Goal: Task Accomplishment & Management: Manage account settings

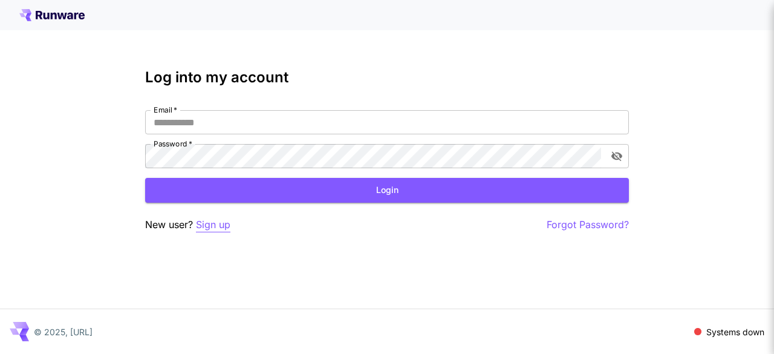
click at [217, 223] on p "Sign up" at bounding box center [213, 224] width 34 height 15
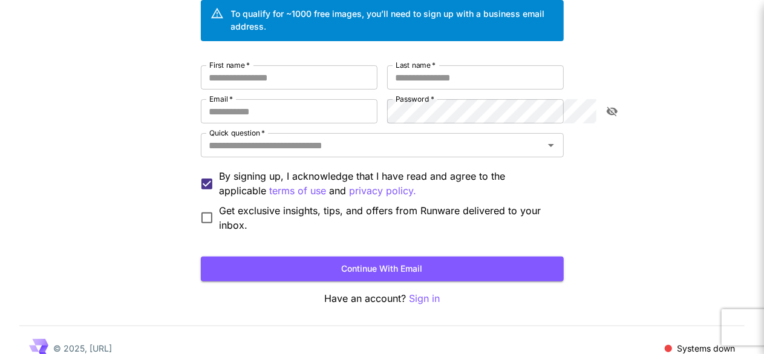
scroll to position [40, 0]
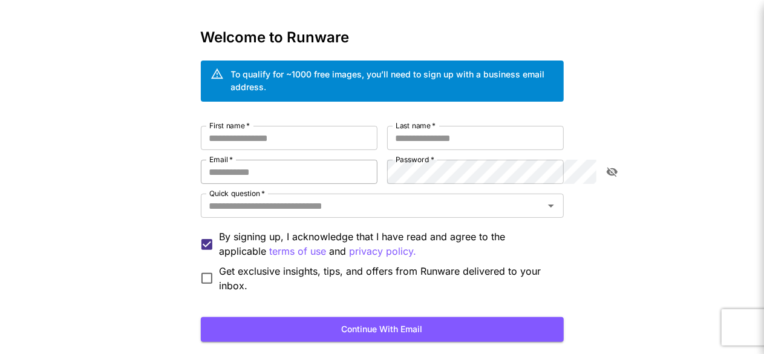
click at [223, 160] on input "Email   *" at bounding box center [289, 172] width 177 height 24
paste input "**********"
drag, startPoint x: 163, startPoint y: 154, endPoint x: 140, endPoint y: 149, distance: 24.1
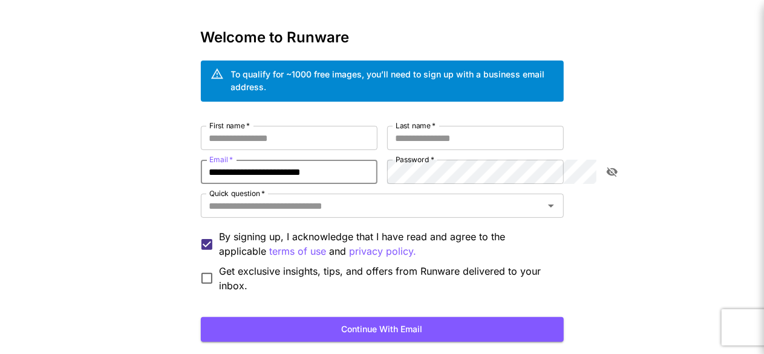
click at [201, 160] on input "**********" at bounding box center [289, 172] width 177 height 24
type input "**********"
click at [221, 128] on input "First name   *" at bounding box center [289, 138] width 177 height 24
paste input "****"
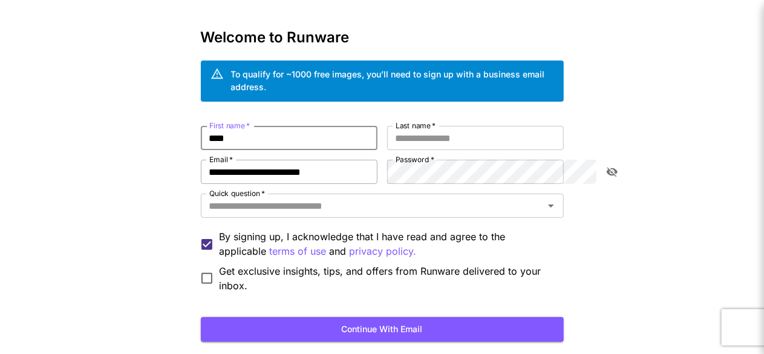
type input "****"
drag, startPoint x: 171, startPoint y: 154, endPoint x: 191, endPoint y: 157, distance: 20.7
click at [201, 160] on input "**********" at bounding box center [289, 172] width 177 height 24
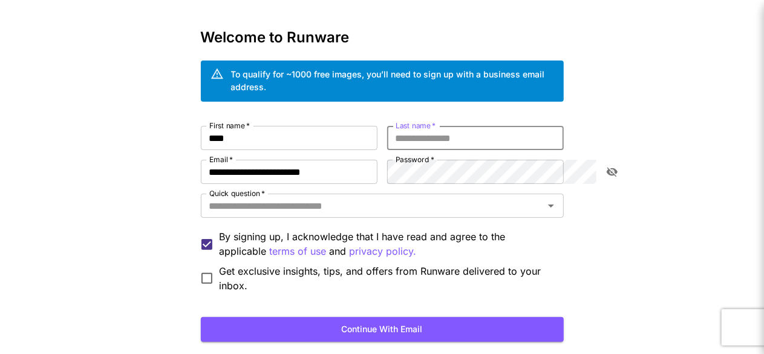
click at [400, 130] on input "Last name   *" at bounding box center [475, 138] width 177 height 24
paste input "****"
type input "****"
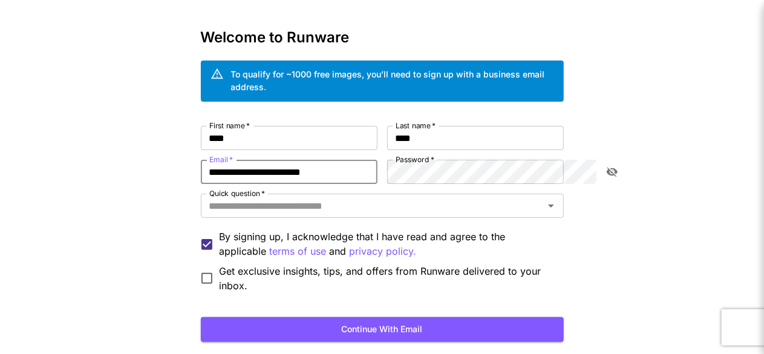
drag, startPoint x: 192, startPoint y: 158, endPoint x: 94, endPoint y: 157, distance: 98.6
click at [94, 157] on div "**********" at bounding box center [382, 195] width 764 height 471
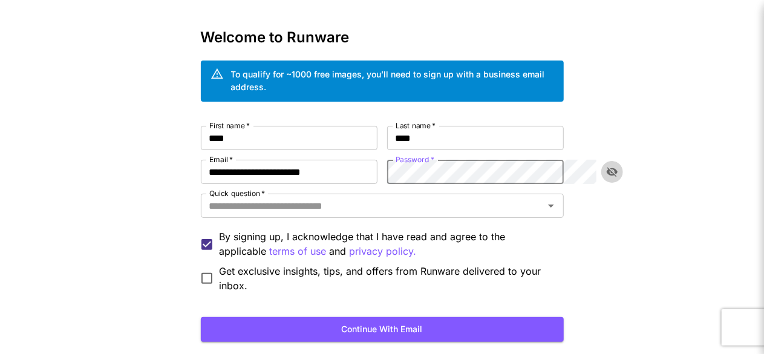
click at [615, 168] on icon "toggle password visibility" at bounding box center [611, 173] width 11 height 10
click at [613, 166] on icon "toggle password visibility" at bounding box center [612, 172] width 12 height 12
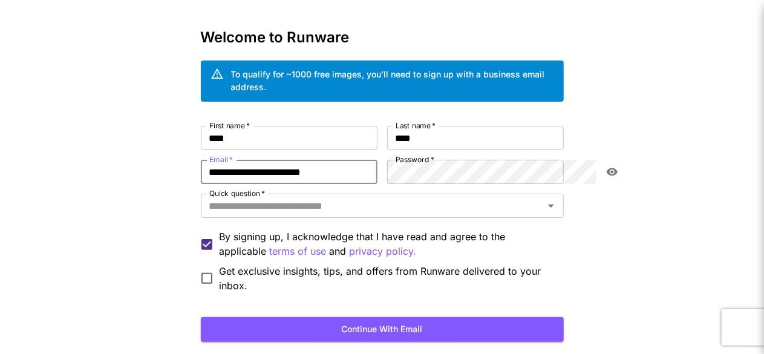
drag, startPoint x: 296, startPoint y: 160, endPoint x: 70, endPoint y: 161, distance: 226.2
click at [70, 161] on div "**********" at bounding box center [382, 195] width 764 height 471
click at [388, 317] on button "Continue with email" at bounding box center [382, 329] width 363 height 25
click at [558, 198] on icon "Open" at bounding box center [551, 205] width 15 height 15
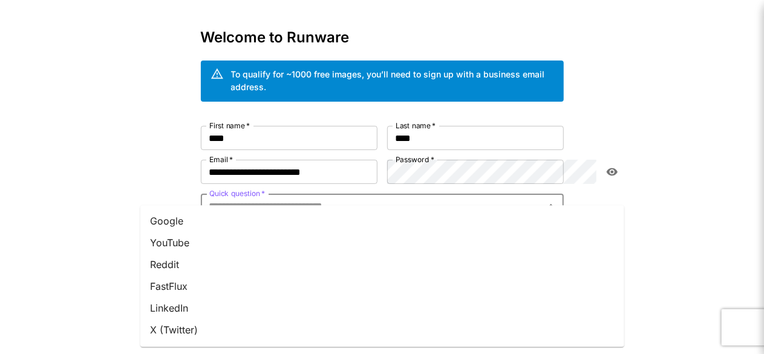
scroll to position [60, 0]
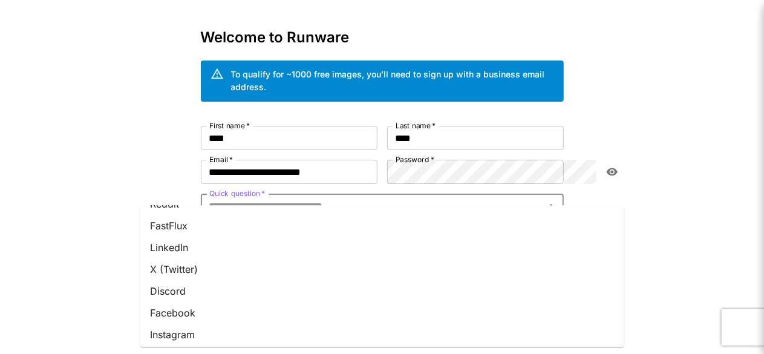
click at [187, 310] on li "Facebook" at bounding box center [382, 313] width 484 height 22
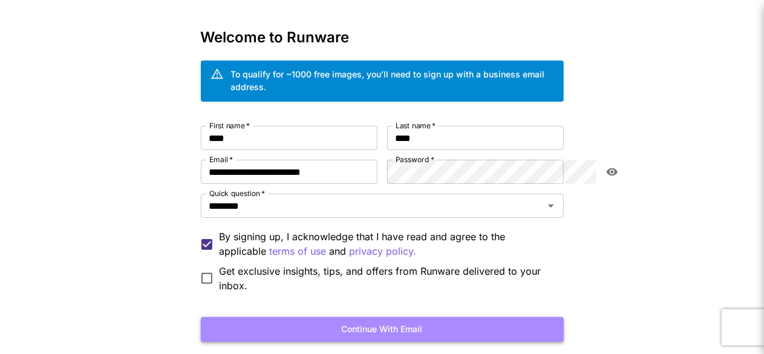
click at [385, 317] on button "Continue with email" at bounding box center [382, 329] width 363 height 25
click at [385, 311] on form "**********" at bounding box center [382, 234] width 363 height 216
click at [448, 317] on button "Continue with email" at bounding box center [382, 329] width 363 height 25
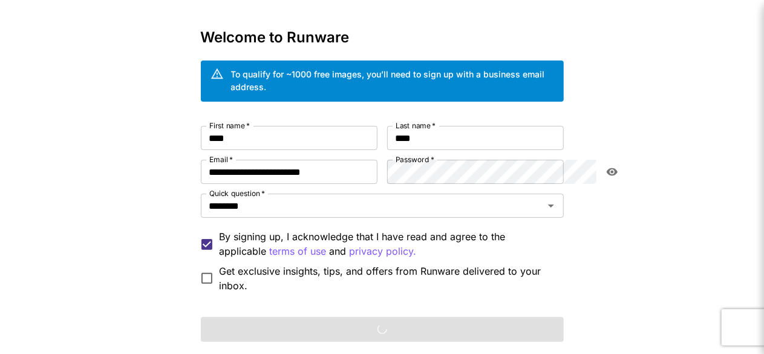
scroll to position [100, 0]
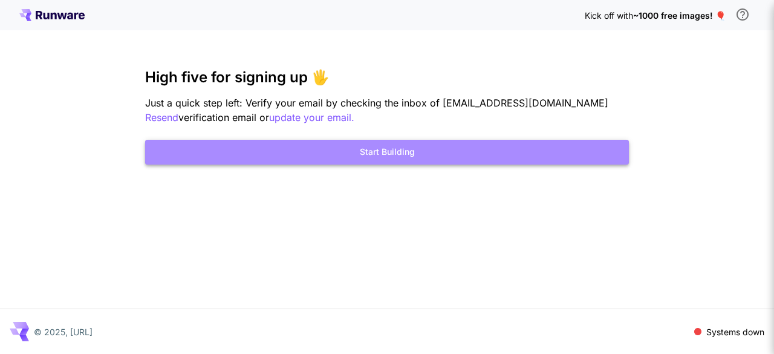
click at [373, 154] on button "Start Building" at bounding box center [387, 152] width 484 height 25
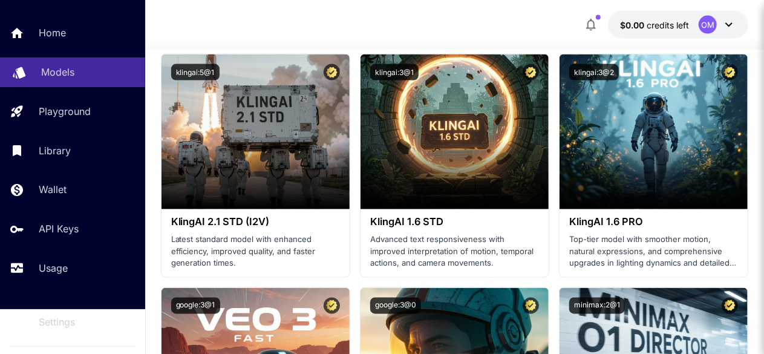
scroll to position [60, 0]
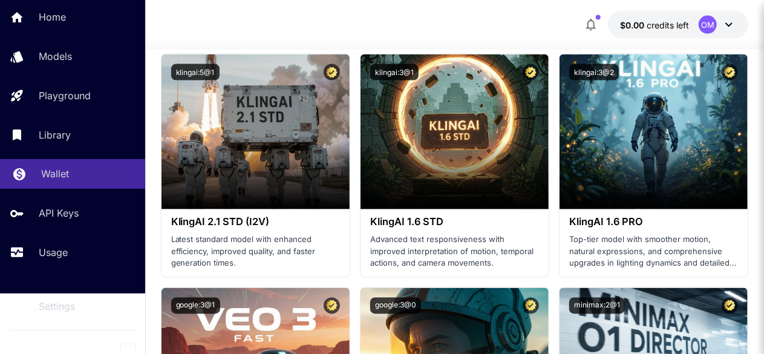
click at [53, 175] on p "Wallet" at bounding box center [55, 173] width 28 height 15
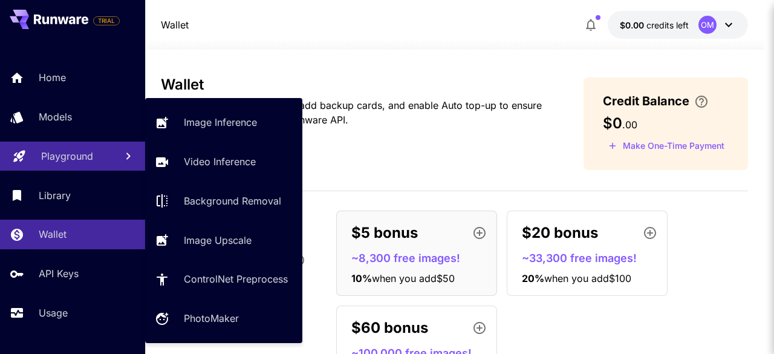
click at [82, 161] on p "Playground" at bounding box center [67, 156] width 52 height 15
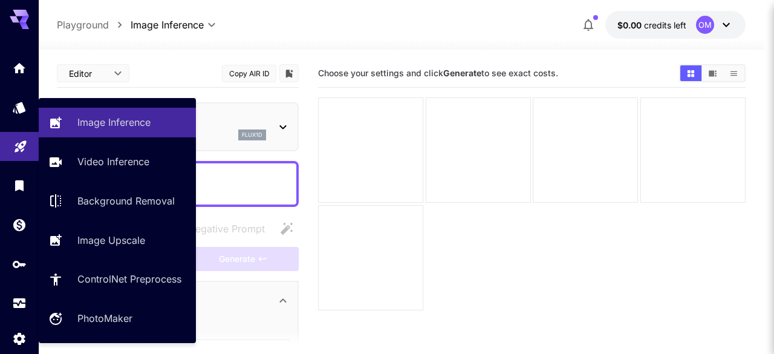
type input "**********"
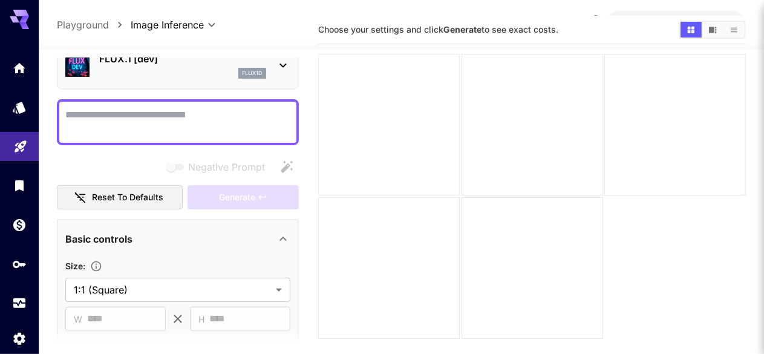
scroll to position [96, 0]
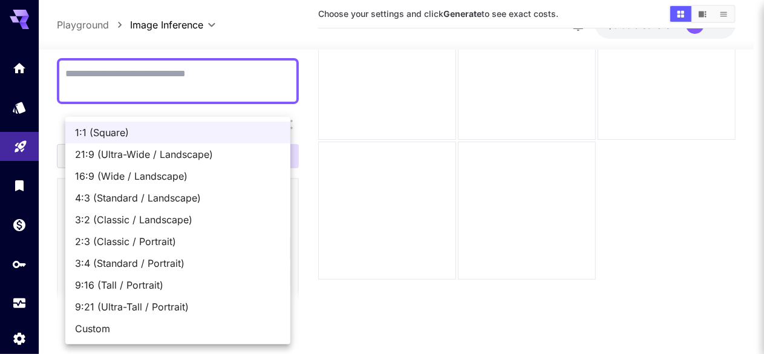
click at [273, 246] on body "**********" at bounding box center [382, 128] width 764 height 449
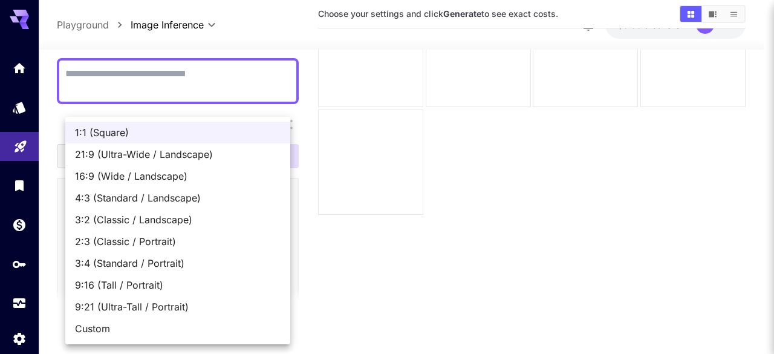
click at [122, 278] on span "9:16 (Tall / Portrait)" at bounding box center [178, 285] width 206 height 15
type input "**********"
type input "***"
type input "****"
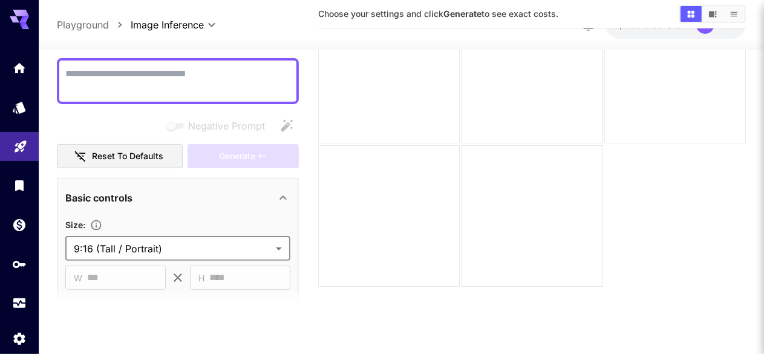
click at [201, 74] on textarea "Negative Prompt" at bounding box center [177, 80] width 225 height 29
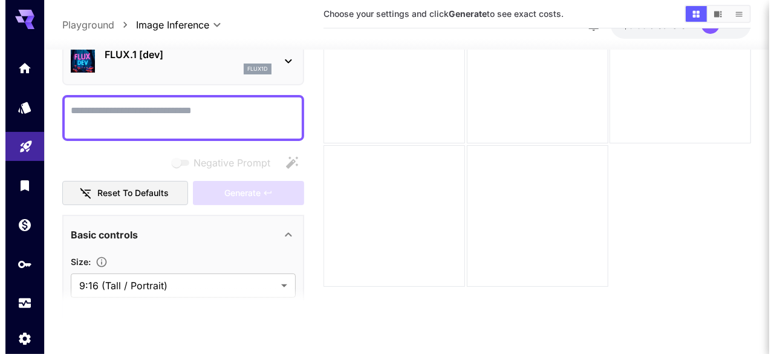
scroll to position [0, 0]
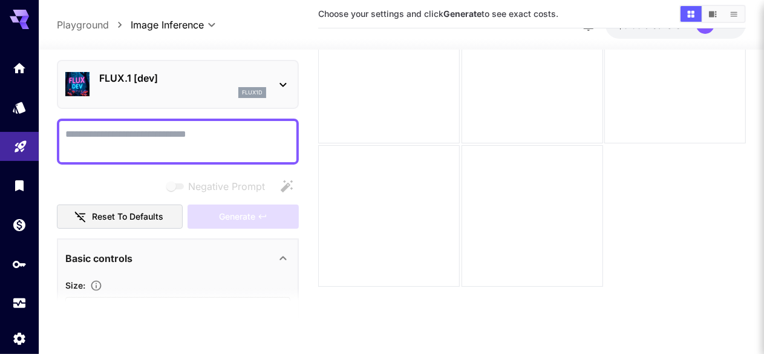
click at [231, 77] on p "FLUX.1 [dev]" at bounding box center [182, 78] width 167 height 15
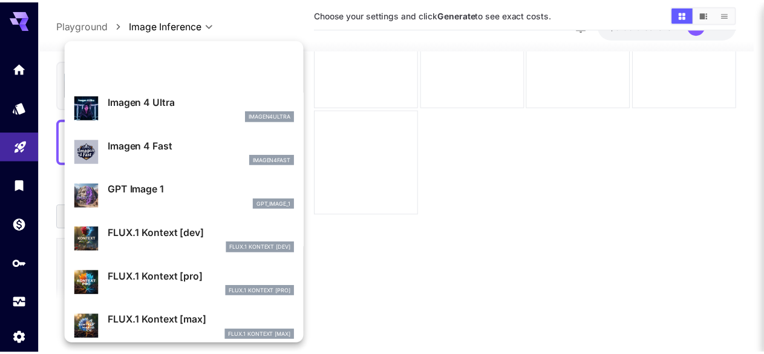
scroll to position [571, 0]
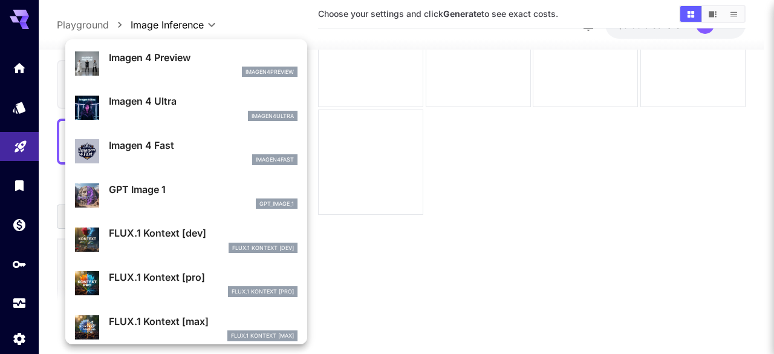
click at [175, 106] on p "Imagen 4 Ultra" at bounding box center [203, 101] width 189 height 15
type input "**********"
type input "****"
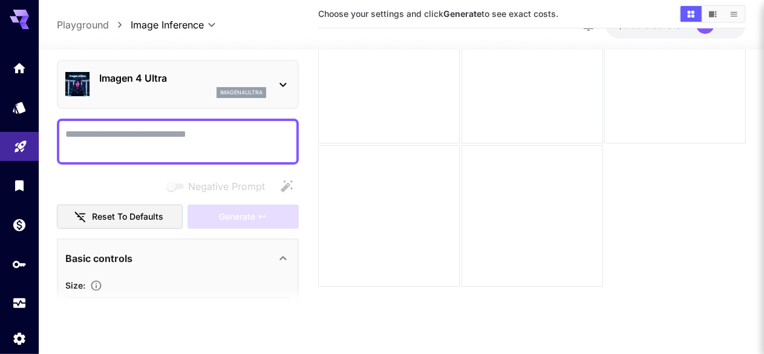
click at [184, 143] on textarea "Negative Prompt" at bounding box center [177, 140] width 225 height 29
click at [208, 134] on textarea "Negative Prompt" at bounding box center [177, 140] width 225 height 29
paste textarea "**********"
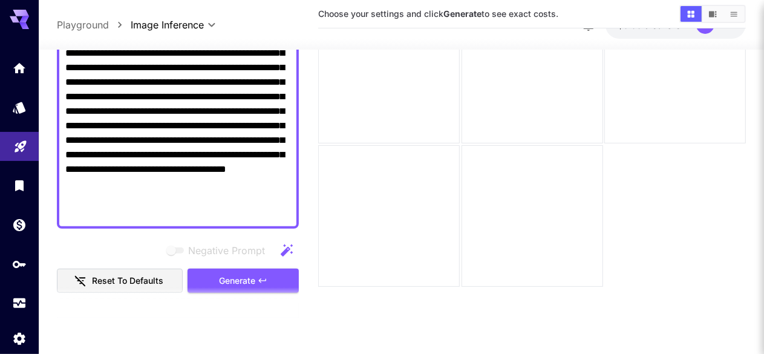
scroll to position [250, 0]
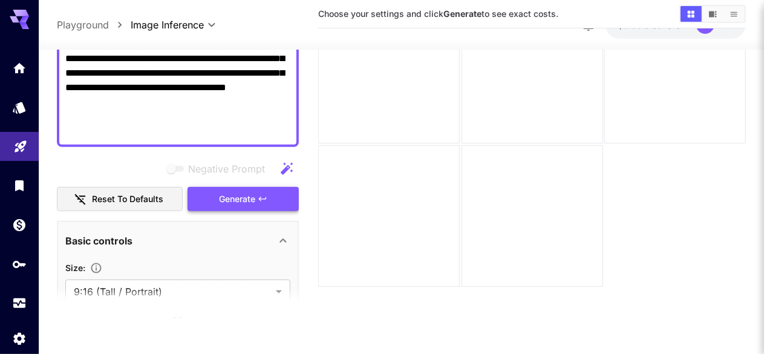
type textarea "**********"
click at [233, 201] on span "Generate" at bounding box center [237, 198] width 36 height 15
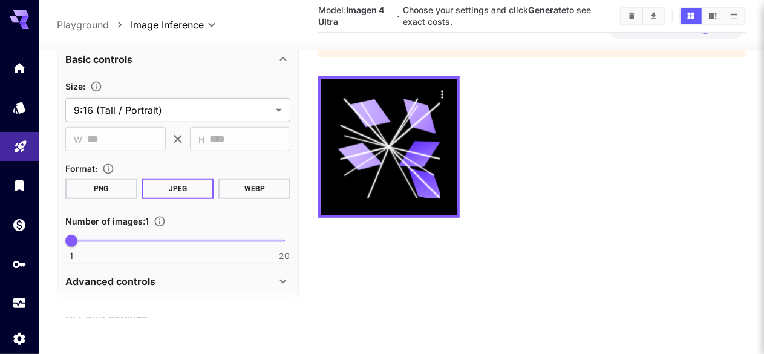
scroll to position [475, 0]
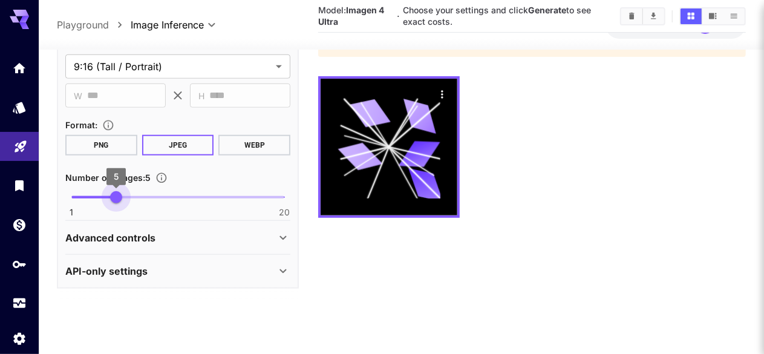
type input "*"
drag, startPoint x: 75, startPoint y: 201, endPoint x: 103, endPoint y: 205, distance: 28.1
click at [103, 203] on span "4" at bounding box center [105, 197] width 12 height 12
click at [267, 234] on div "Advanced controls" at bounding box center [170, 237] width 210 height 15
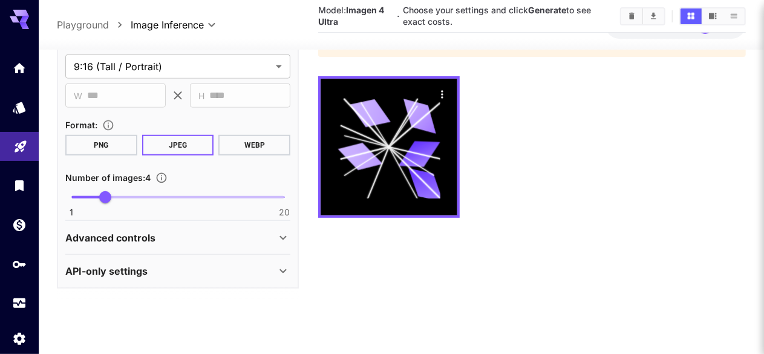
click at [267, 234] on div "Advanced controls" at bounding box center [170, 237] width 210 height 15
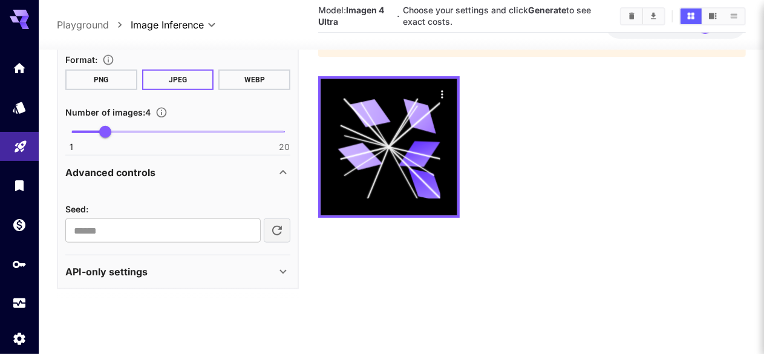
scroll to position [541, 0]
click at [285, 175] on icon at bounding box center [283, 171] width 15 height 15
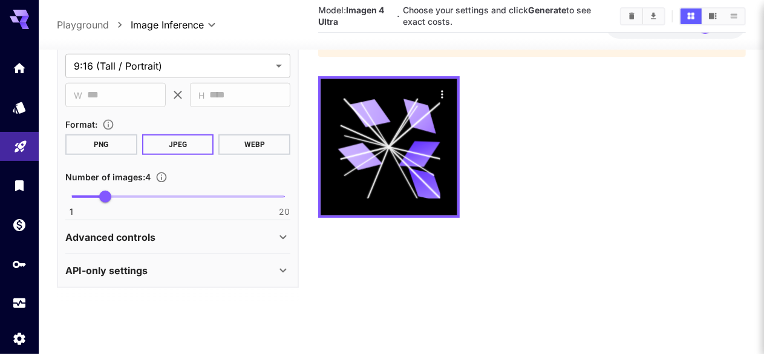
scroll to position [475, 0]
click at [275, 267] on div "API-only settings" at bounding box center [170, 271] width 210 height 15
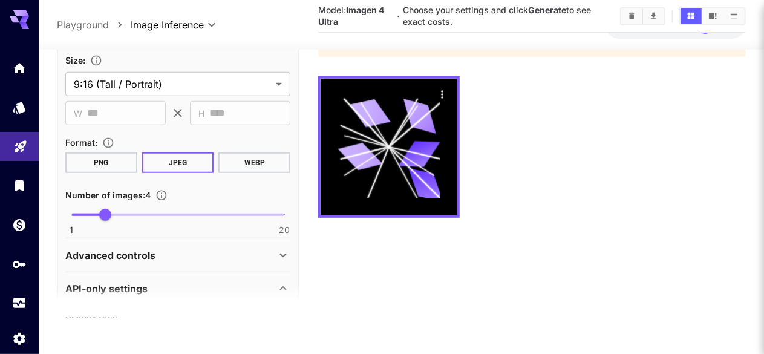
scroll to position [456, 0]
click at [288, 290] on section at bounding box center [178, 302] width 242 height 30
click at [286, 288] on section at bounding box center [178, 302] width 242 height 30
click at [277, 289] on section at bounding box center [178, 302] width 242 height 30
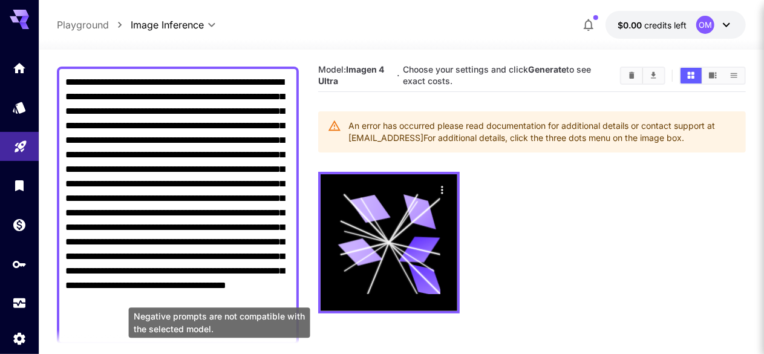
scroll to position [93, 0]
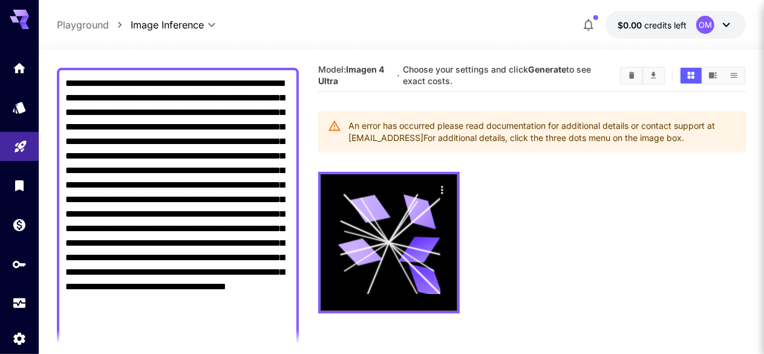
click at [229, 240] on textarea "**********" at bounding box center [177, 206] width 225 height 261
paste textarea "**********"
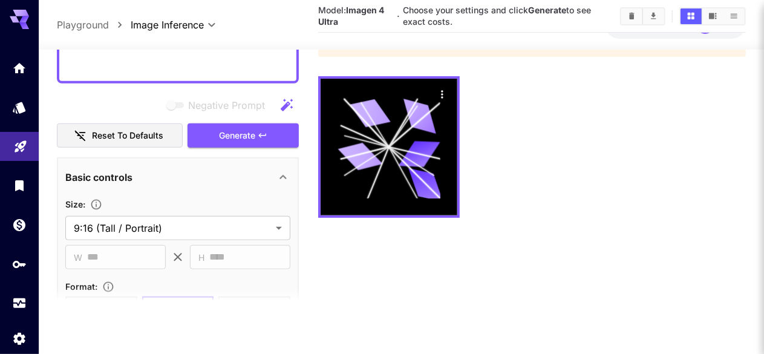
scroll to position [383, 0]
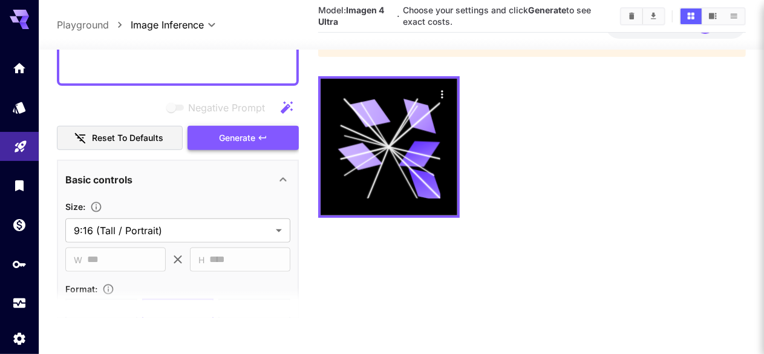
click at [250, 135] on span "Generate" at bounding box center [237, 137] width 36 height 15
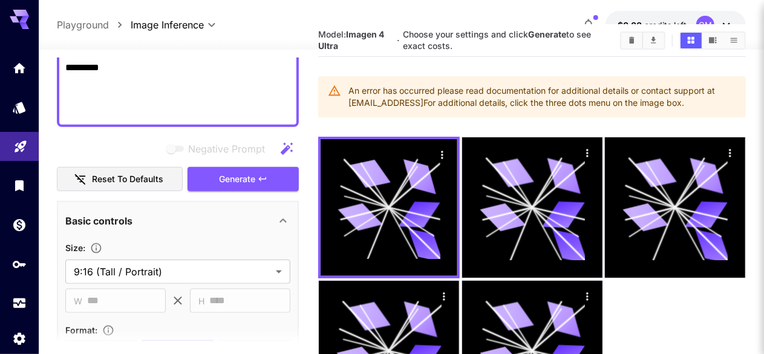
scroll to position [0, 0]
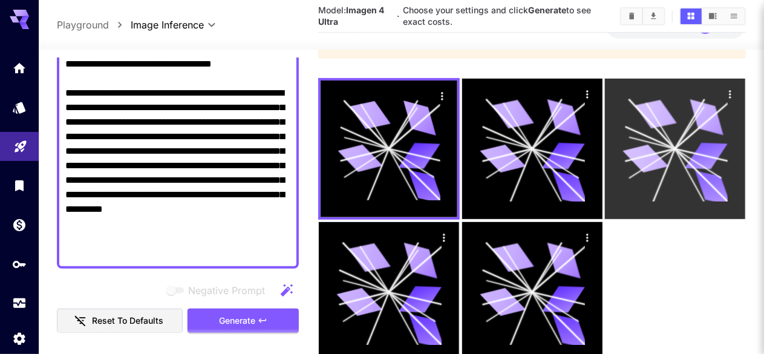
scroll to position [96, 0]
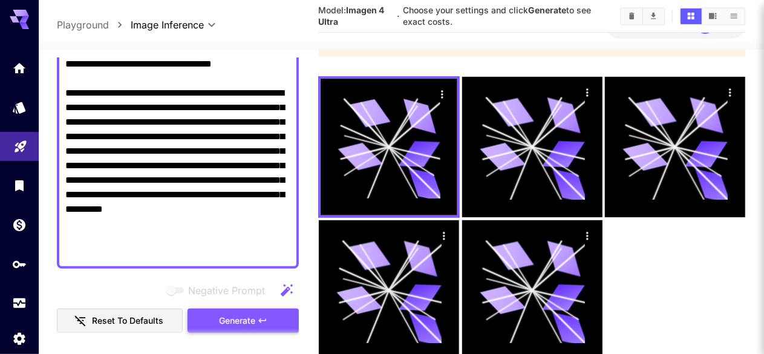
type textarea "**********"
click at [253, 313] on span "Generate" at bounding box center [237, 320] width 36 height 15
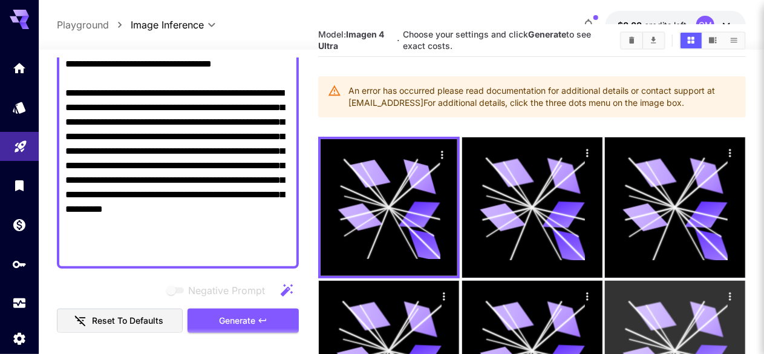
scroll to position [0, 0]
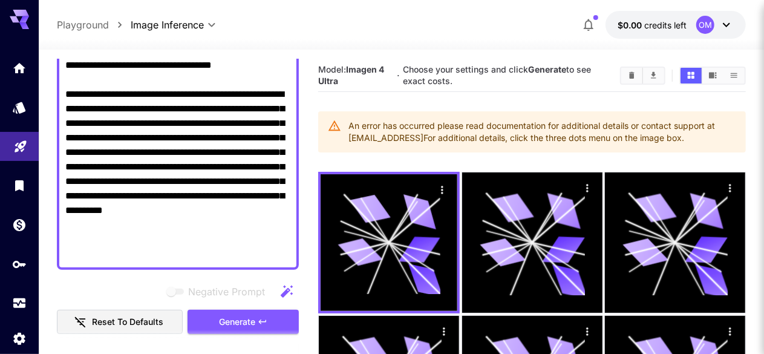
click at [473, 79] on h5 "Choose your settings and click Generate to see exact costs." at bounding box center [506, 75] width 207 height 22
drag, startPoint x: 473, startPoint y: 79, endPoint x: 474, endPoint y: 73, distance: 6.8
click at [473, 79] on h5 "Choose your settings and click Generate to see exact costs." at bounding box center [506, 75] width 207 height 22
click at [498, 67] on span "Choose your settings and click Generate to see exact costs." at bounding box center [497, 75] width 188 height 22
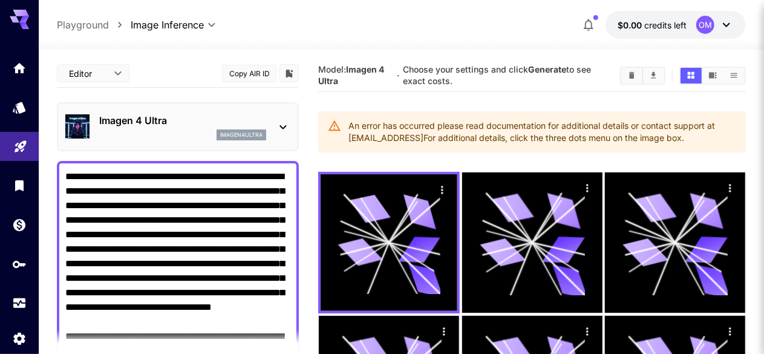
click at [190, 118] on p "Imagen 4 Ultra" at bounding box center [182, 120] width 167 height 15
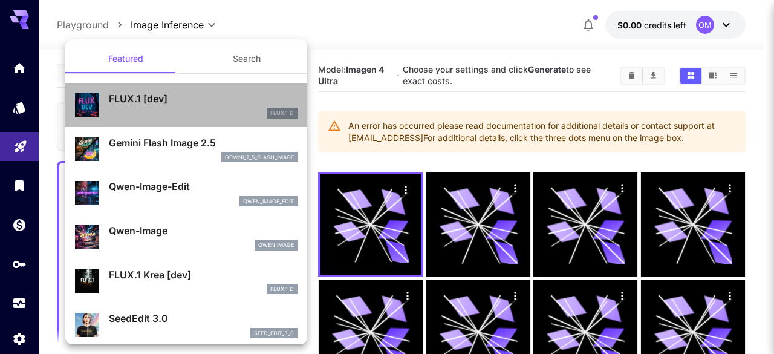
click at [192, 103] on p "FLUX.1 [dev]" at bounding box center [203, 98] width 189 height 15
type input "**********"
type input "****"
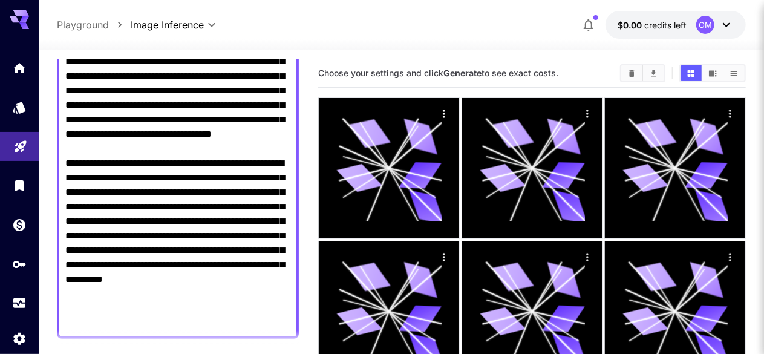
scroll to position [302, 0]
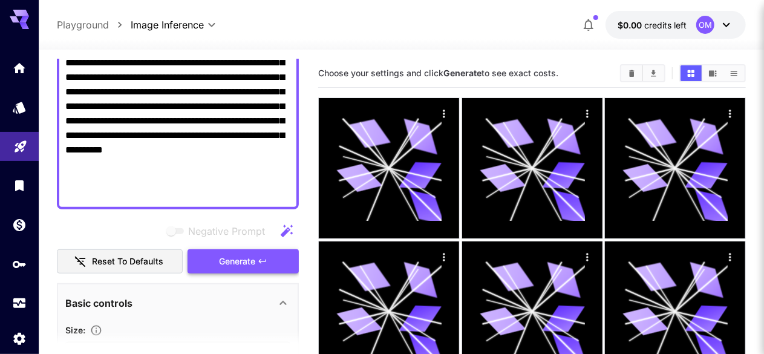
click at [262, 266] on button "Generate" at bounding box center [242, 261] width 111 height 25
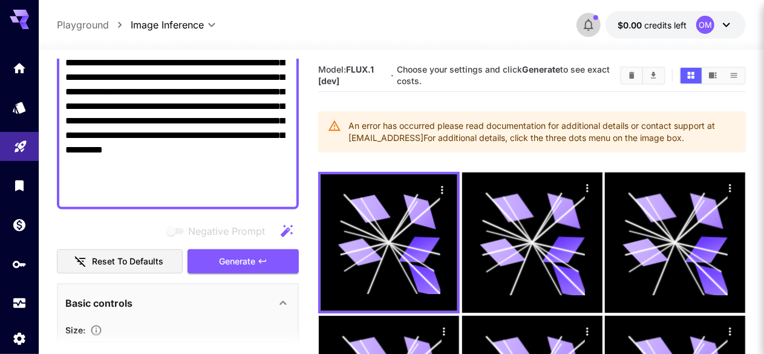
click at [591, 22] on icon "button" at bounding box center [589, 25] width 10 height 12
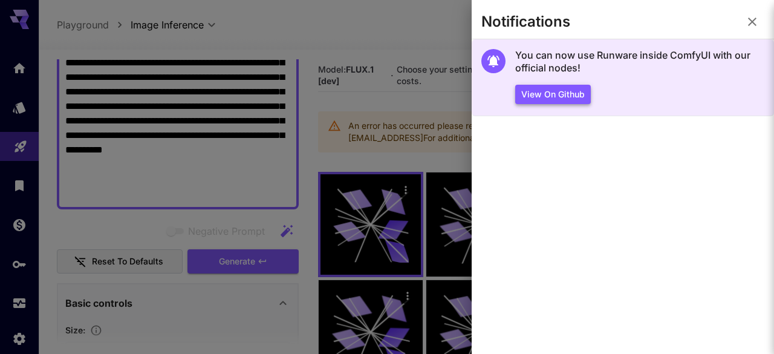
click at [552, 90] on button "View on Github" at bounding box center [553, 95] width 76 height 20
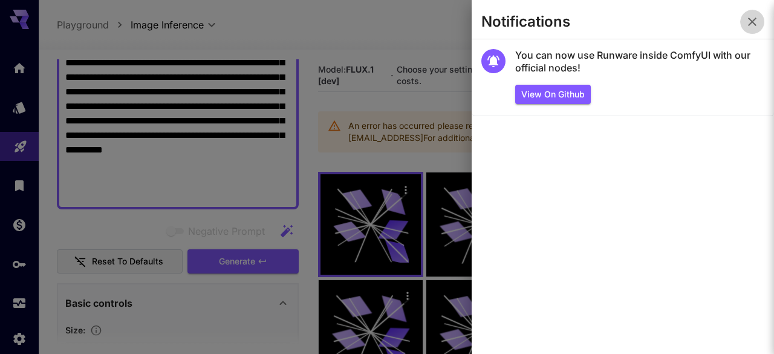
click at [745, 24] on button "button" at bounding box center [752, 22] width 24 height 24
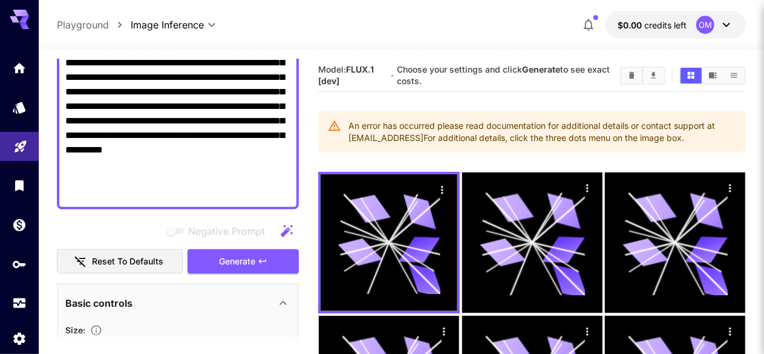
click at [216, 129] on textarea "Negative Prompt" at bounding box center [177, 34] width 225 height 334
paste textarea "**********"
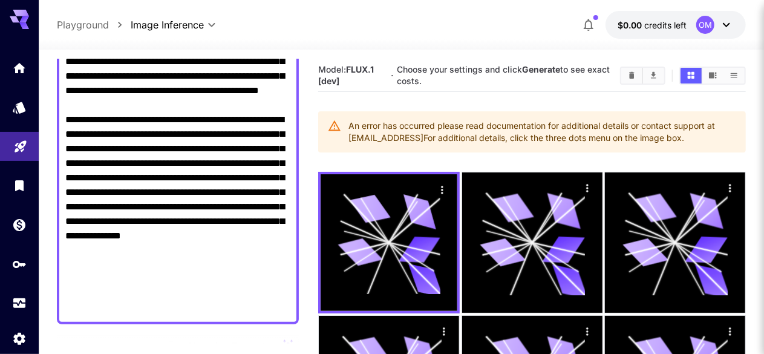
scroll to position [363, 0]
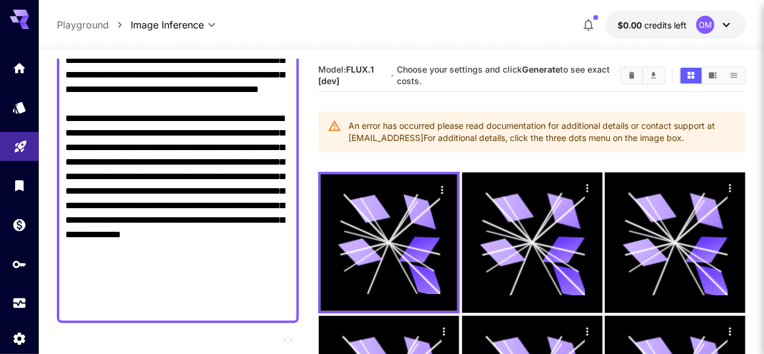
type textarea "**********"
click at [442, 78] on span "Choose your settings and click Generate to see exact costs." at bounding box center [503, 75] width 213 height 22
click at [446, 71] on span "Choose your settings and click Generate to see exact costs." at bounding box center [503, 75] width 213 height 22
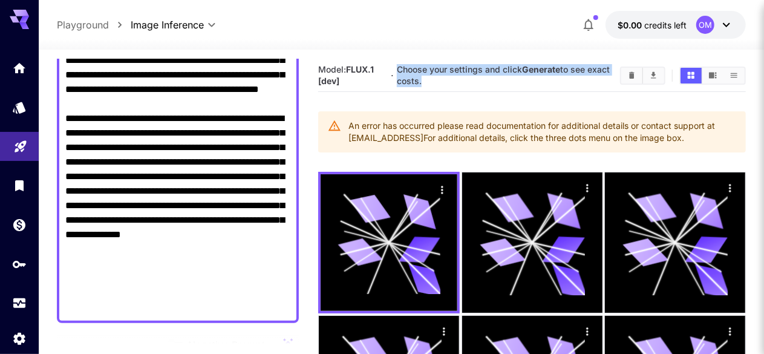
click at [446, 71] on span "Choose your settings and click Generate to see exact costs." at bounding box center [503, 75] width 213 height 22
click at [477, 76] on h5 "Choose your settings and click Generate to see exact costs." at bounding box center [504, 75] width 214 height 22
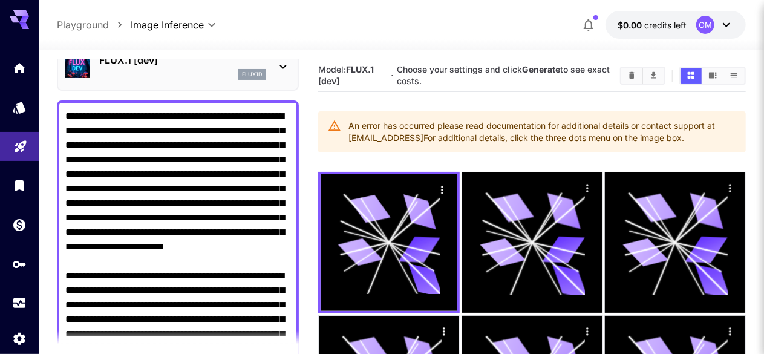
scroll to position [0, 0]
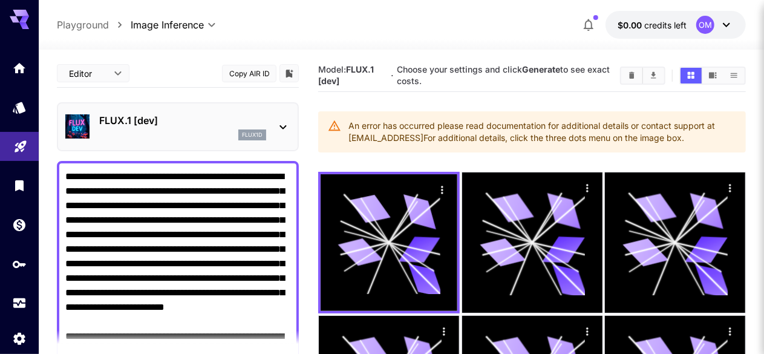
click at [204, 120] on p "FLUX.1 [dev]" at bounding box center [182, 120] width 167 height 15
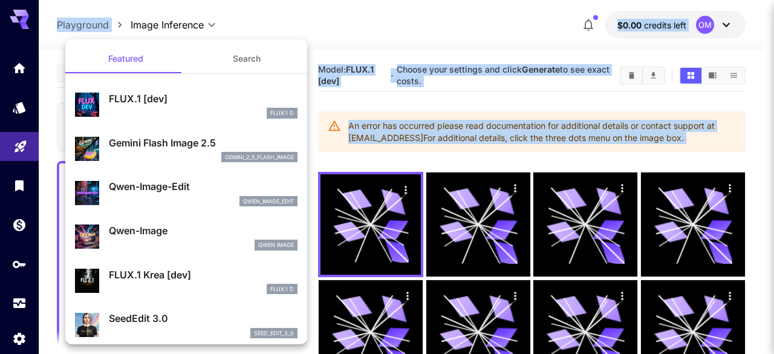
click at [172, 187] on p "Qwen-Image-Edit" at bounding box center [203, 186] width 189 height 15
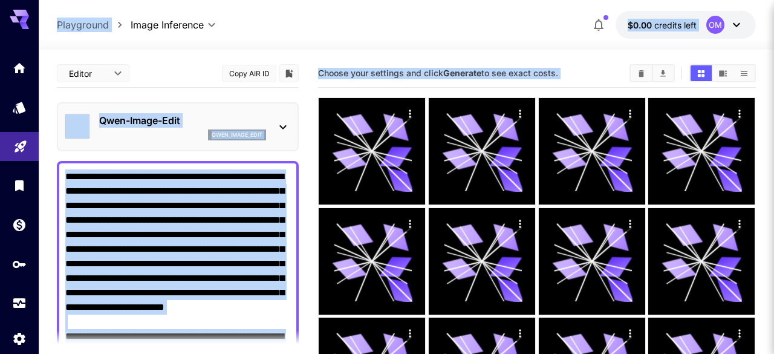
type input "*"
type input "*****"
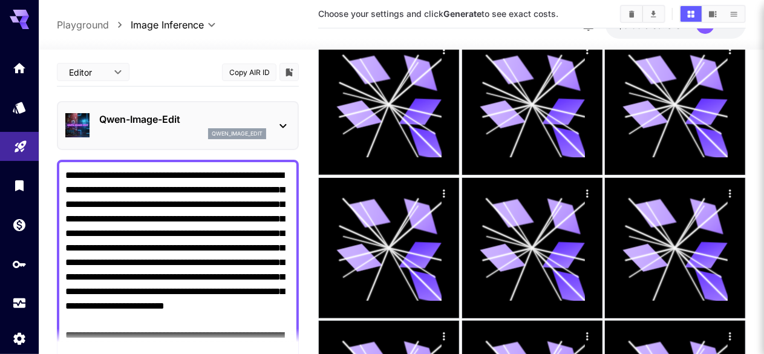
click at [210, 112] on p "Qwen-Image-Edit" at bounding box center [182, 119] width 167 height 15
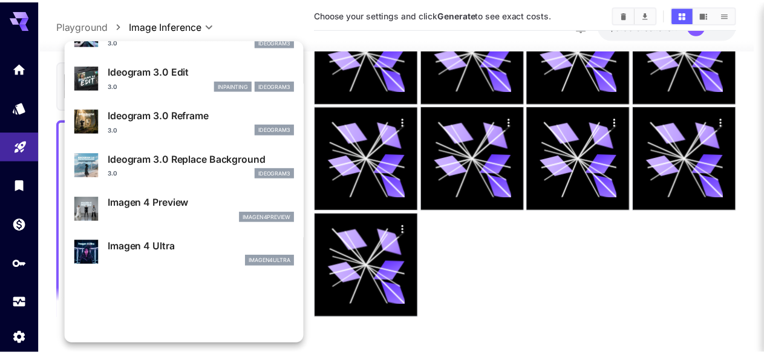
scroll to position [425, 0]
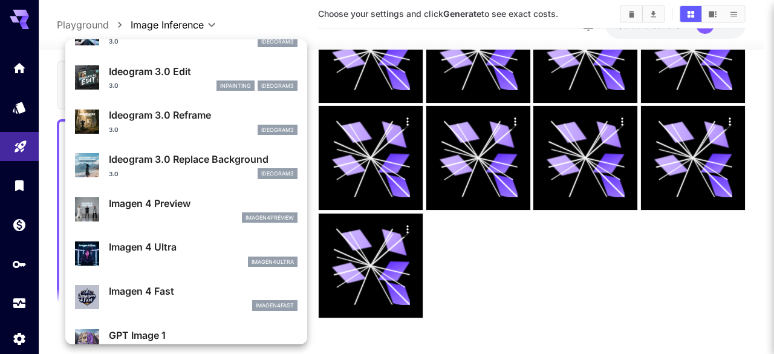
click at [200, 210] on div "Imagen 4 Preview imagen4preview" at bounding box center [203, 209] width 189 height 27
type input "**********"
type input "****"
type input "*"
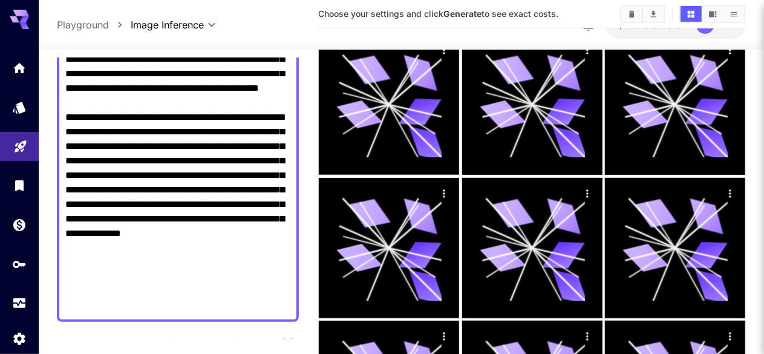
scroll to position [484, 0]
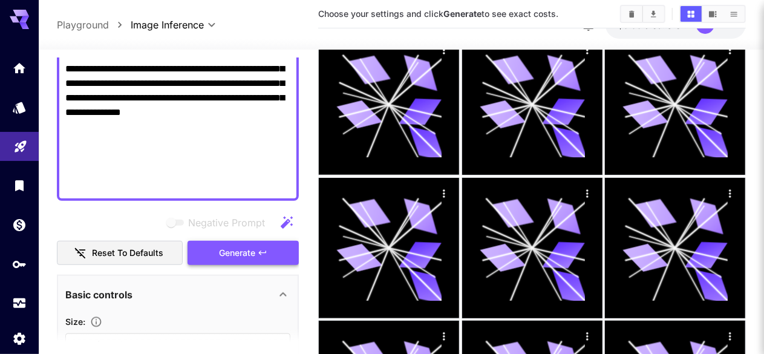
click at [246, 246] on span "Generate" at bounding box center [237, 253] width 36 height 15
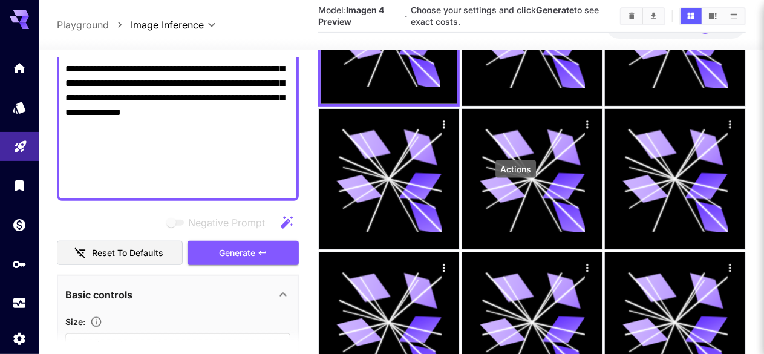
scroll to position [25, 0]
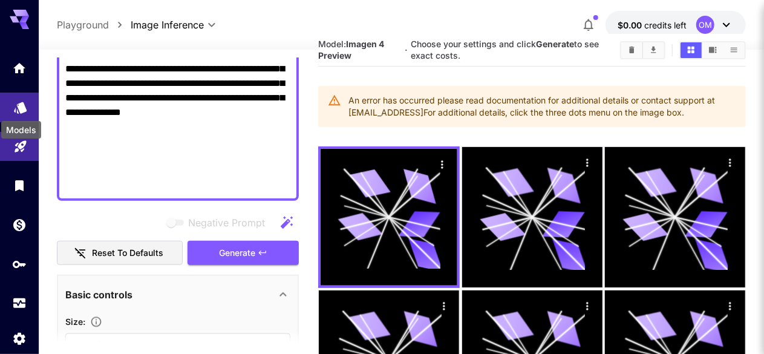
click at [19, 110] on icon "Models" at bounding box center [20, 104] width 15 height 15
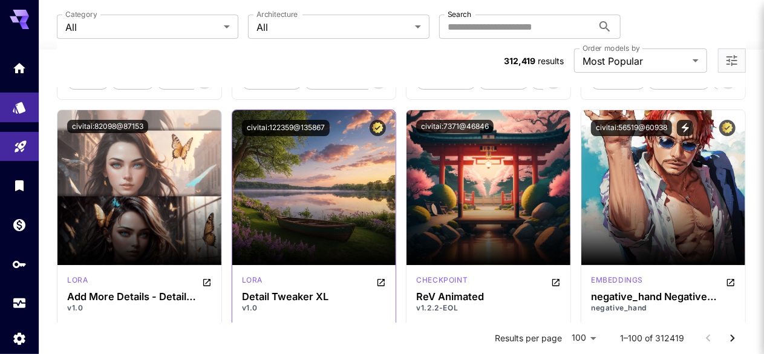
scroll to position [2298, 0]
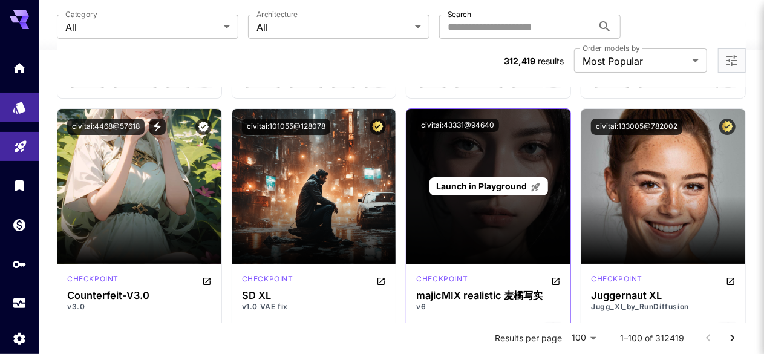
click at [504, 122] on div "Launch in Playground" at bounding box center [488, 186] width 164 height 155
click at [504, 203] on div "Launch in Playground" at bounding box center [488, 186] width 164 height 155
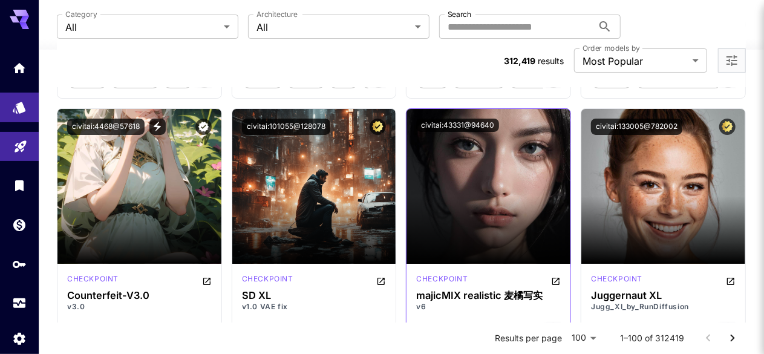
click at [478, 301] on p "v6" at bounding box center [488, 306] width 145 height 11
click at [523, 324] on span "realistic" at bounding box center [525, 330] width 39 height 12
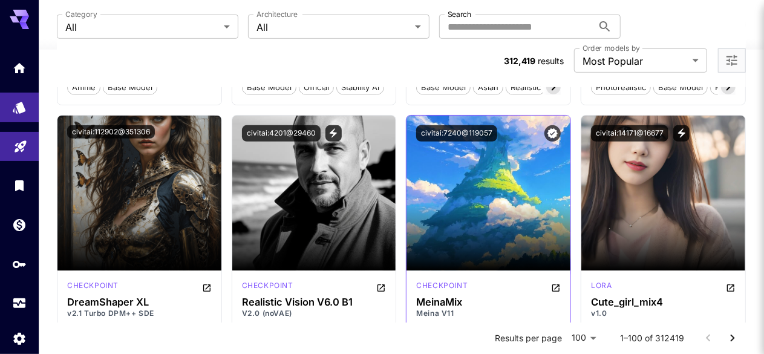
scroll to position [2843, 0]
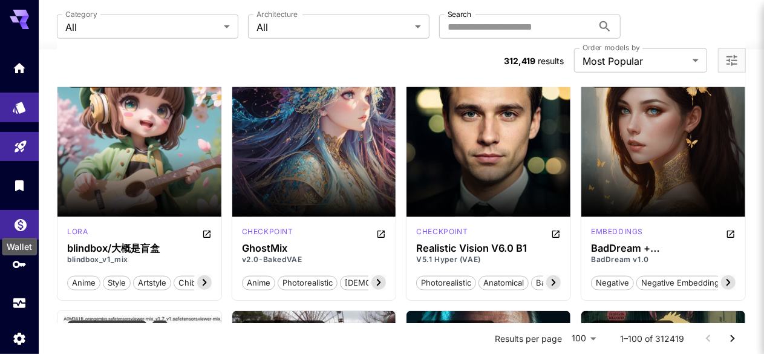
click at [19, 218] on icon "Wallet" at bounding box center [20, 221] width 15 height 15
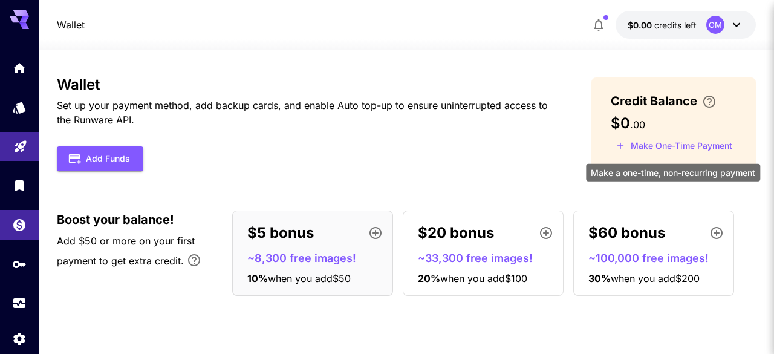
click at [656, 147] on button "Make One-Time Payment" at bounding box center [674, 146] width 127 height 19
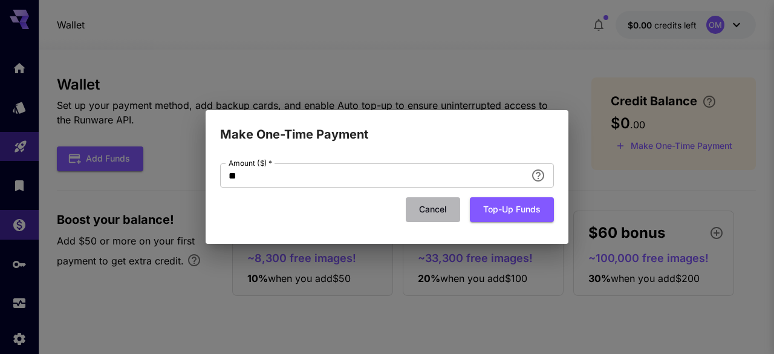
click at [433, 215] on button "Cancel" at bounding box center [433, 209] width 54 height 25
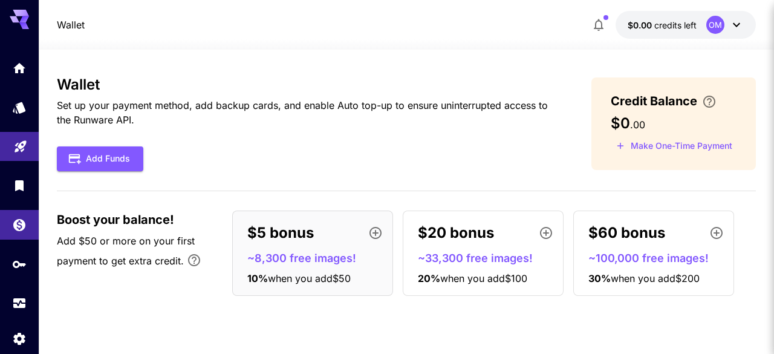
click at [433, 215] on div "$20 bonus ~33,300 free images! 20 % when you add $100" at bounding box center [483, 252] width 161 height 85
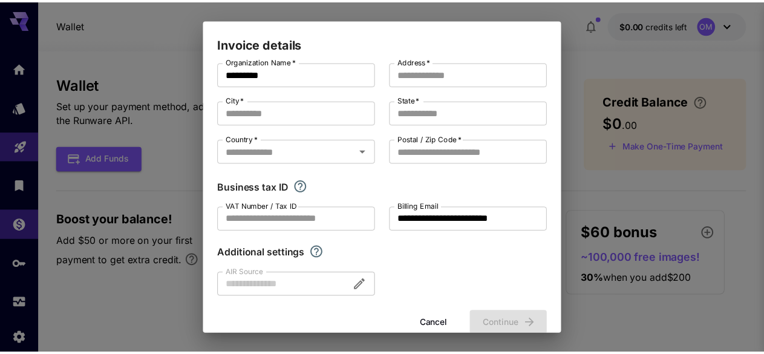
scroll to position [34, 0]
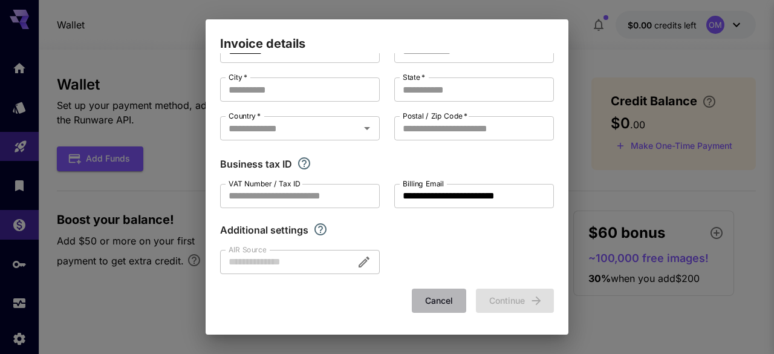
click at [425, 298] on button "Cancel" at bounding box center [439, 301] width 54 height 25
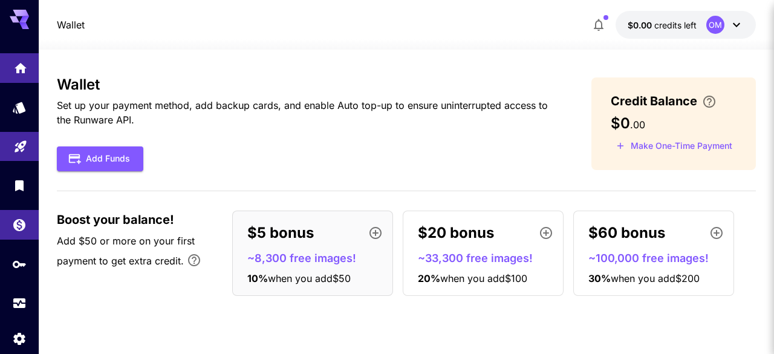
click at [10, 73] on link at bounding box center [19, 68] width 39 height 30
click at [13, 28] on icon at bounding box center [19, 19] width 19 height 19
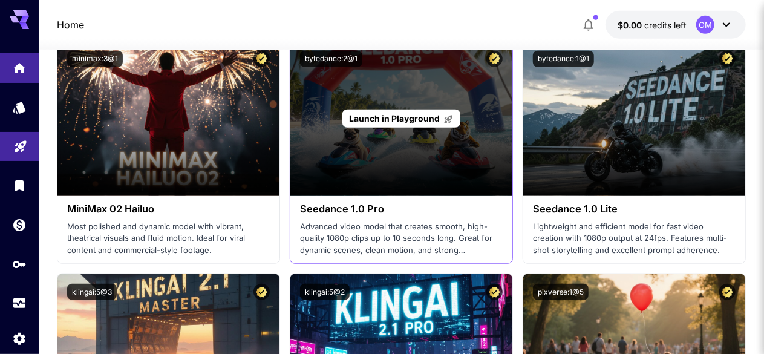
scroll to position [544, 0]
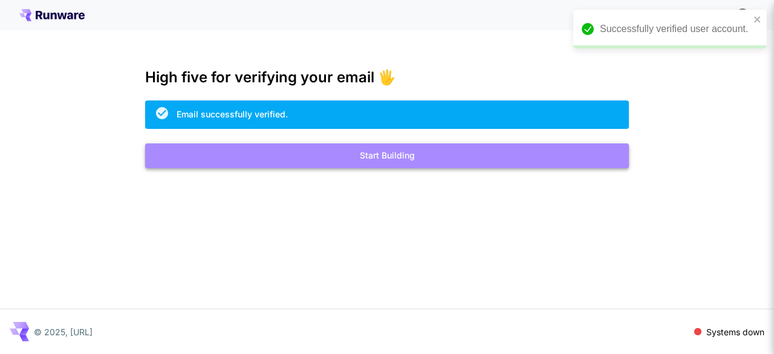
click at [388, 158] on button "Start Building" at bounding box center [387, 155] width 484 height 25
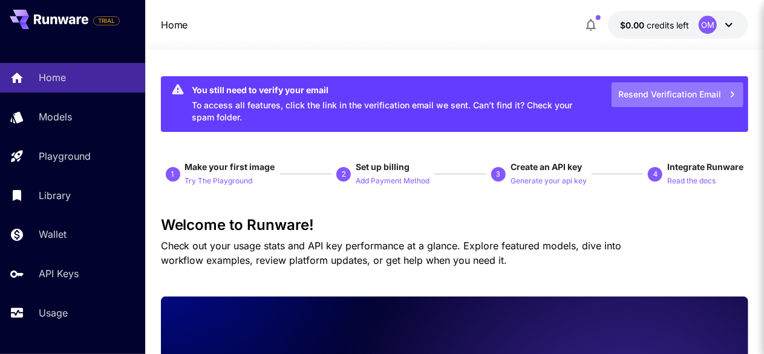
click at [647, 91] on button "Resend Verification Email" at bounding box center [677, 94] width 132 height 25
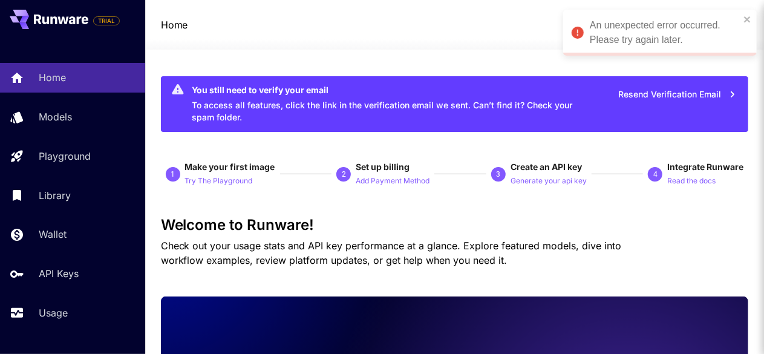
click at [512, 22] on div "Home $0.00 credits left OM" at bounding box center [455, 25] width 588 height 28
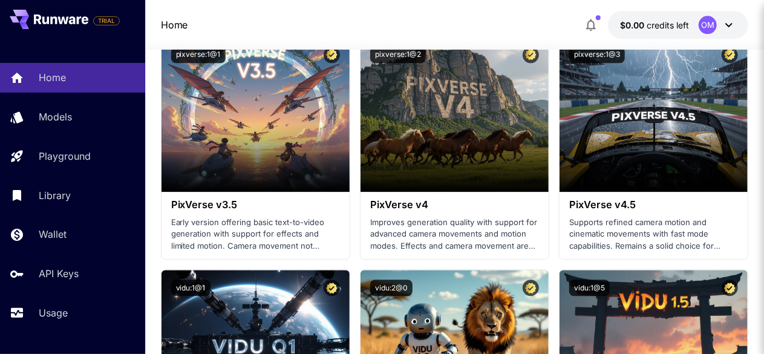
scroll to position [1210, 0]
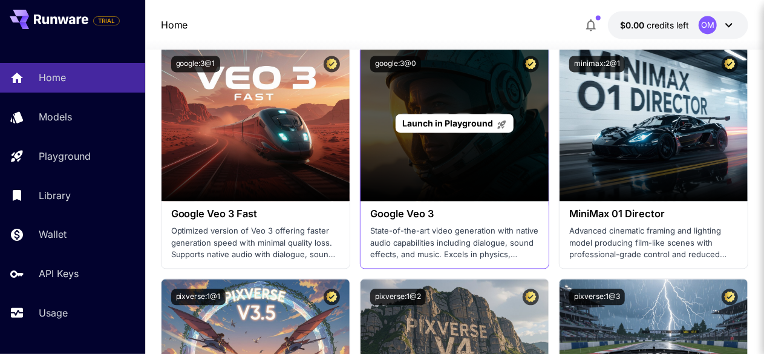
click at [415, 114] on div "Launch in Playground" at bounding box center [455, 123] width 118 height 19
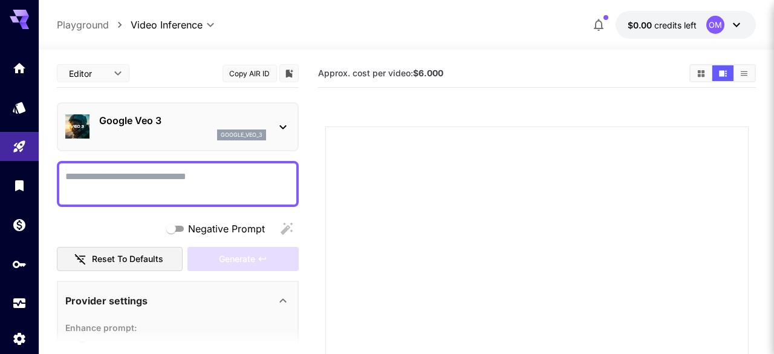
type input "*"
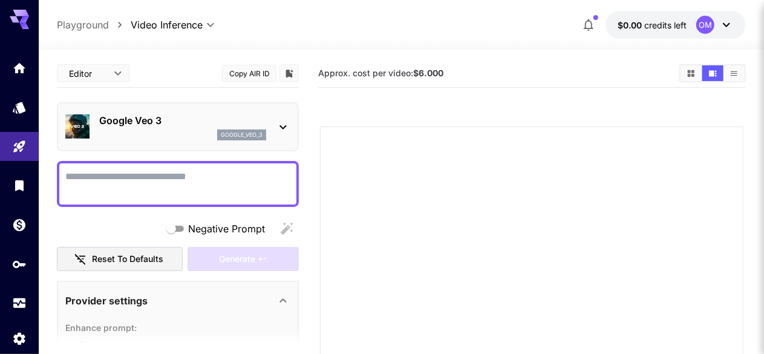
click at [149, 175] on textarea "Negative Prompt" at bounding box center [177, 183] width 225 height 29
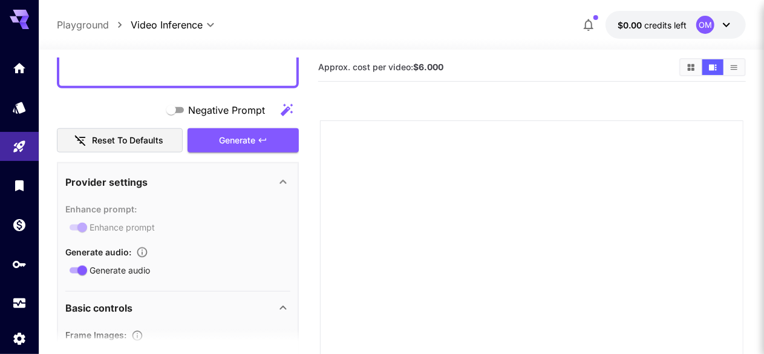
scroll to position [618, 0]
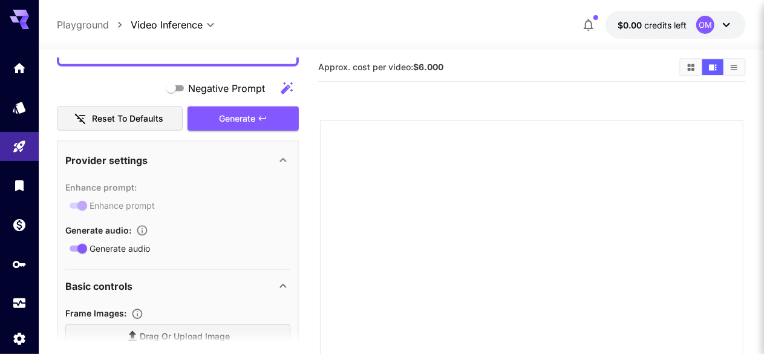
type textarea "**********"
click at [255, 120] on div "Generate" at bounding box center [242, 118] width 111 height 25
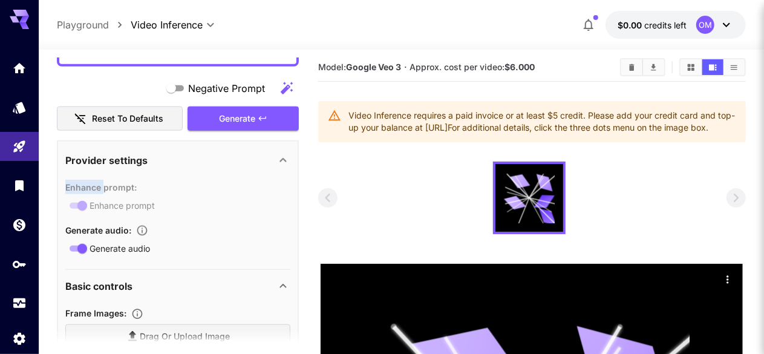
scroll to position [0, 0]
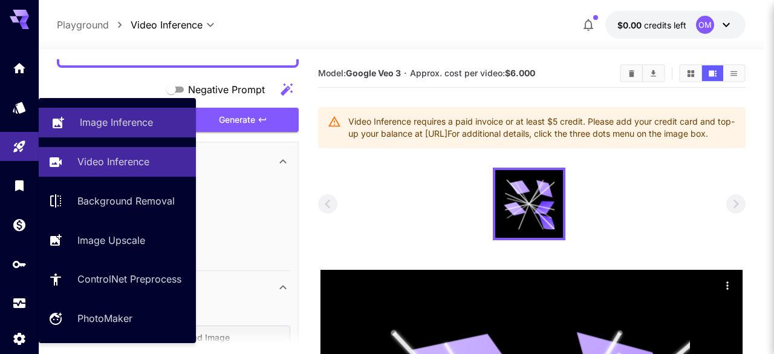
click at [67, 126] on link "Image Inference" at bounding box center [117, 123] width 157 height 30
type input "**********"
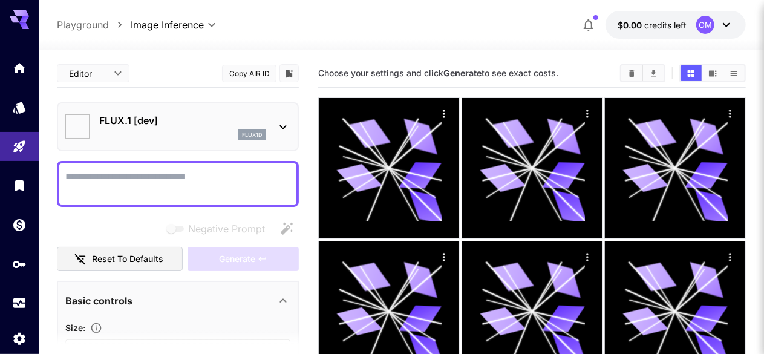
type input "**********"
click at [184, 178] on textarea "Negative Prompt" at bounding box center [177, 183] width 225 height 29
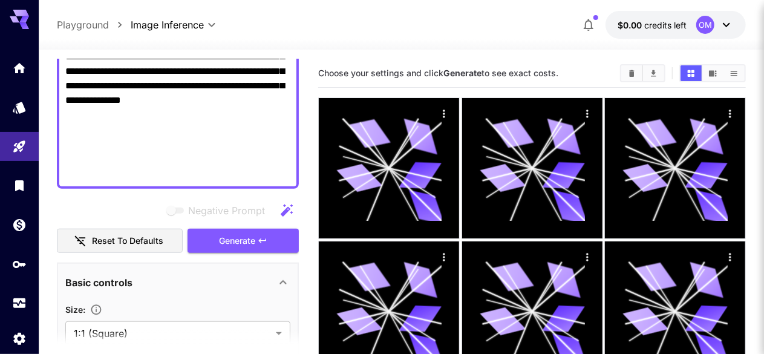
scroll to position [618, 0]
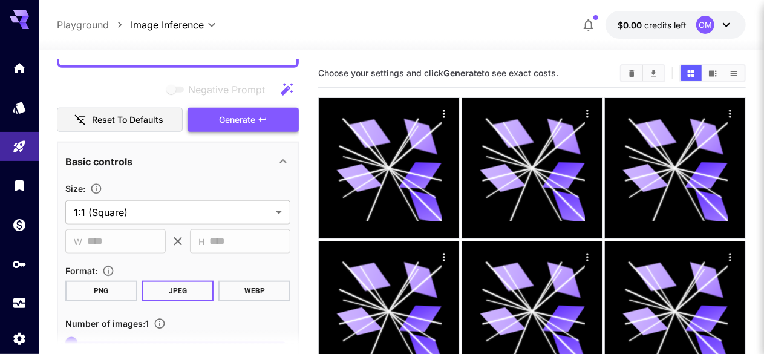
type textarea "**********"
click at [250, 127] on button "Generate" at bounding box center [242, 120] width 111 height 25
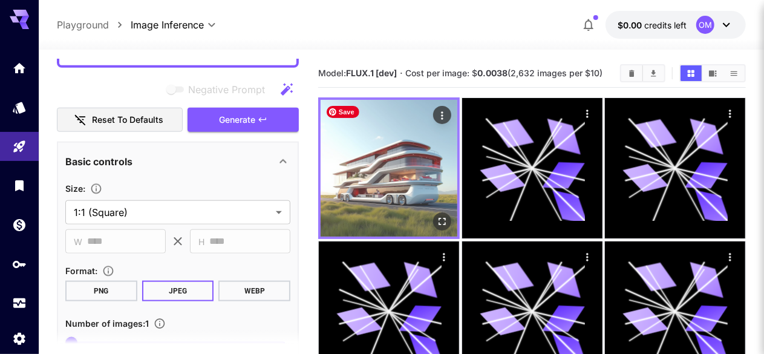
click at [357, 154] on img at bounding box center [389, 168] width 137 height 137
click at [357, 155] on img at bounding box center [389, 168] width 137 height 137
click at [436, 215] on icon "Open in fullscreen" at bounding box center [442, 221] width 12 height 12
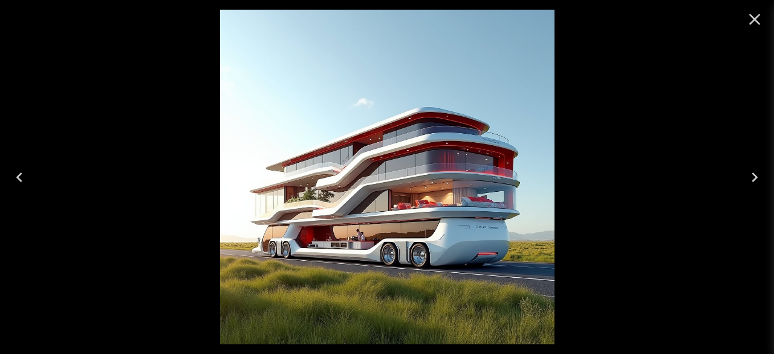
click at [757, 20] on icon "Close" at bounding box center [754, 19] width 19 height 19
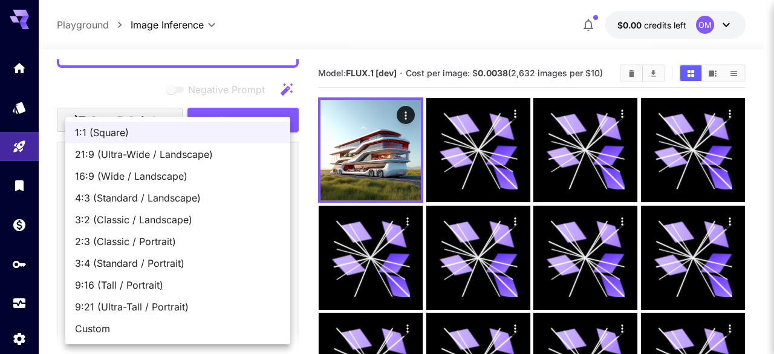
click at [128, 290] on span "9:16 (Tall / Portrait)" at bounding box center [178, 285] width 206 height 15
type input "**********"
type input "***"
type input "****"
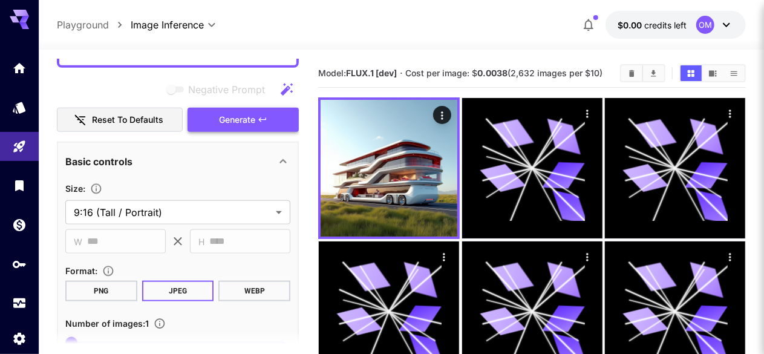
click at [255, 122] on span "Generate" at bounding box center [237, 119] width 36 height 15
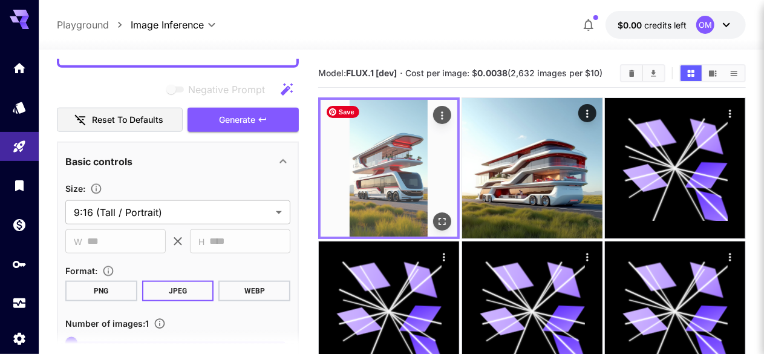
click at [386, 146] on img at bounding box center [389, 168] width 137 height 137
click at [436, 215] on icon "Open in fullscreen" at bounding box center [442, 221] width 12 height 12
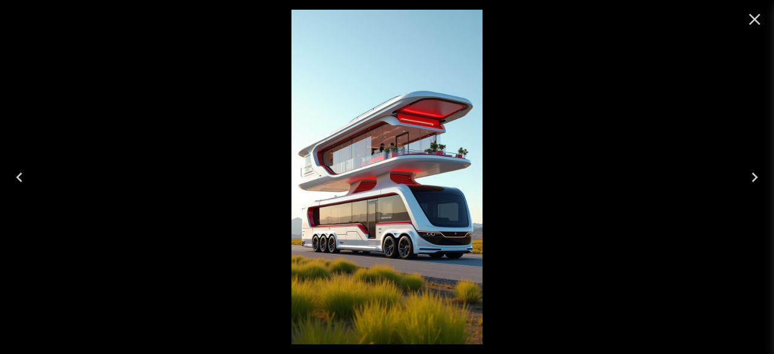
click at [758, 20] on icon "Close" at bounding box center [754, 19] width 19 height 19
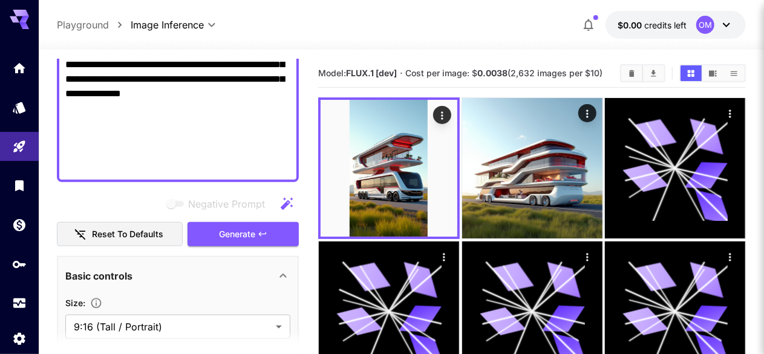
scroll to position [497, 0]
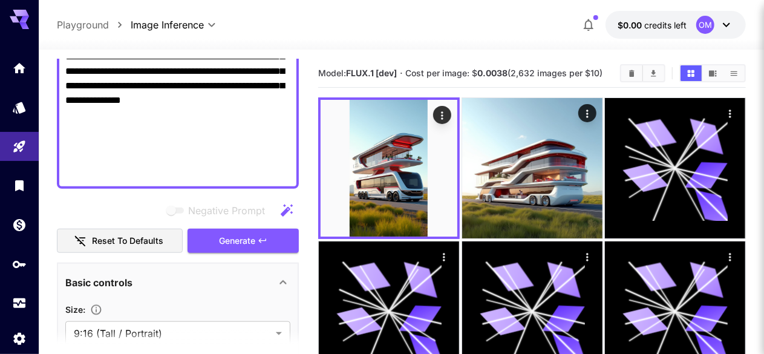
paste textarea "**********"
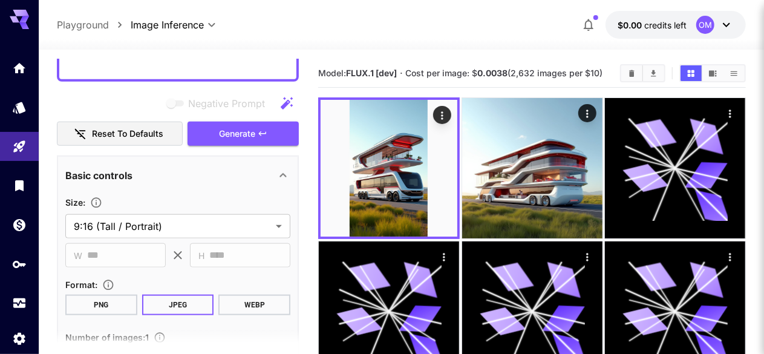
scroll to position [607, 0]
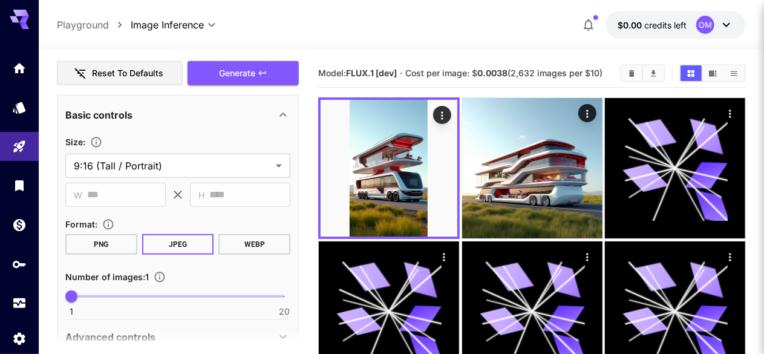
type textarea "**********"
click at [128, 301] on span "1 20 1" at bounding box center [177, 296] width 213 height 18
click at [106, 292] on span "1 20 4" at bounding box center [177, 296] width 213 height 18
type input "*"
click at [243, 73] on span "Generate" at bounding box center [237, 73] width 36 height 15
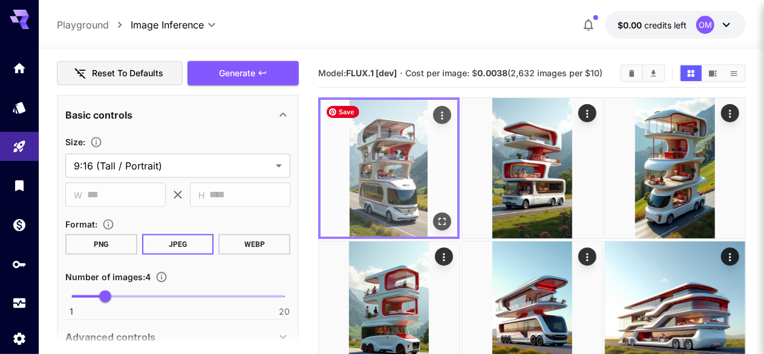
click at [354, 149] on img at bounding box center [389, 168] width 137 height 137
click at [382, 132] on img at bounding box center [389, 168] width 137 height 137
click at [436, 215] on icon "Open in fullscreen" at bounding box center [442, 221] width 12 height 12
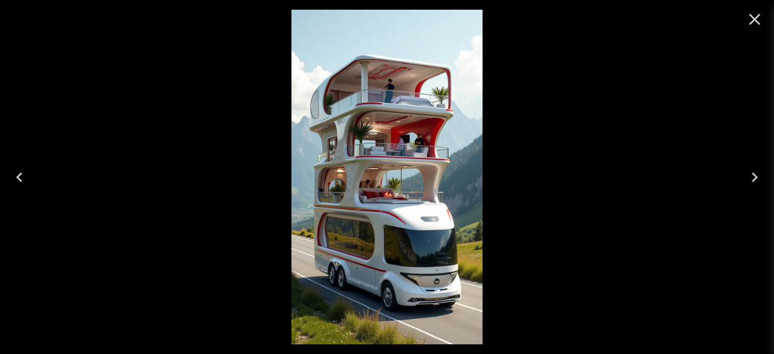
click at [754, 21] on icon "Close" at bounding box center [754, 19] width 19 height 19
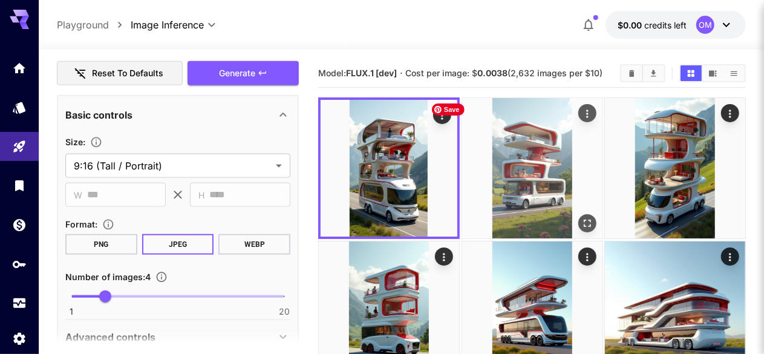
click at [484, 158] on img at bounding box center [532, 168] width 140 height 140
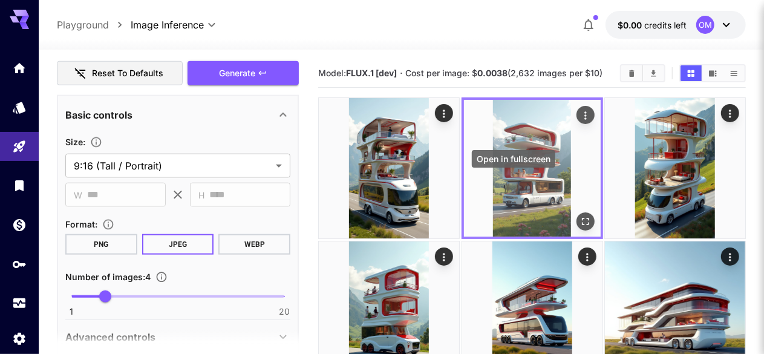
click at [579, 215] on icon "Open in fullscreen" at bounding box center [585, 221] width 12 height 12
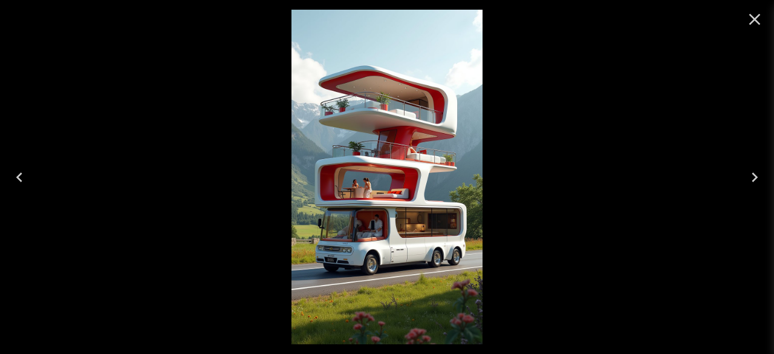
click at [756, 16] on icon "Close" at bounding box center [754, 19] width 19 height 19
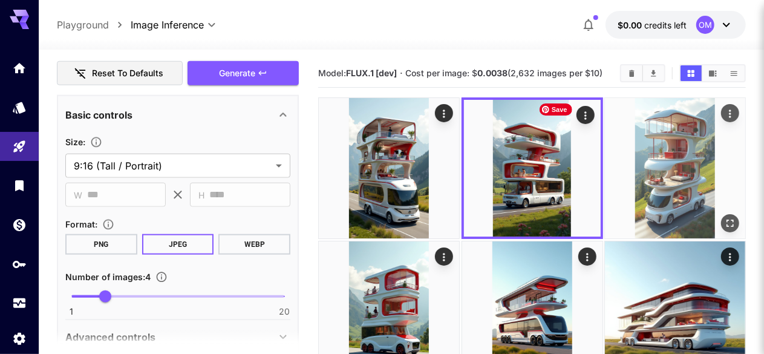
click at [605, 163] on img at bounding box center [675, 168] width 140 height 140
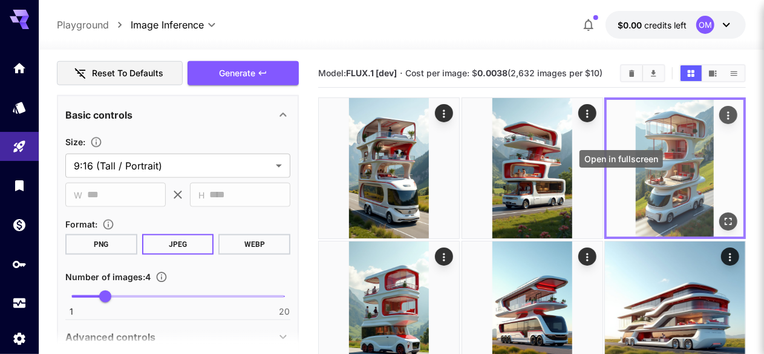
click at [722, 215] on icon "Open in fullscreen" at bounding box center [728, 221] width 12 height 12
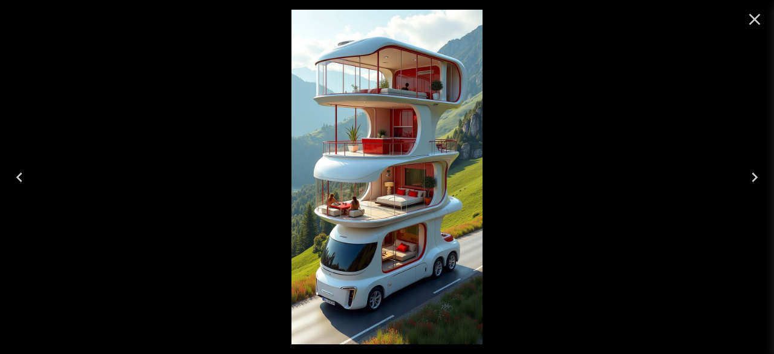
click at [756, 18] on icon "Close" at bounding box center [754, 19] width 11 height 11
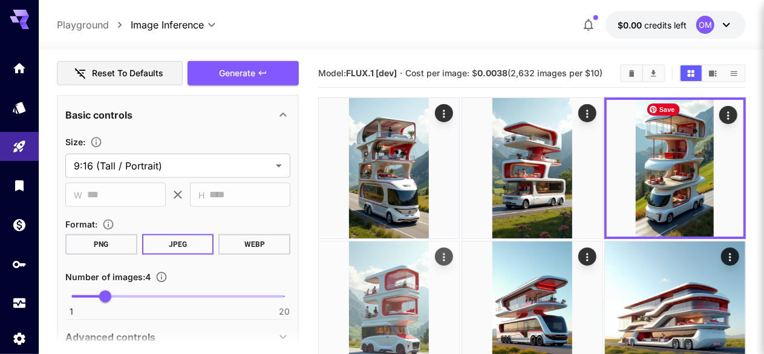
click at [459, 241] on img at bounding box center [389, 311] width 140 height 140
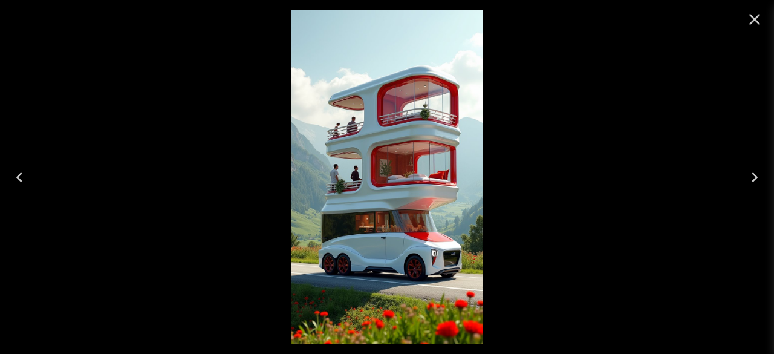
click at [761, 18] on icon "Close" at bounding box center [754, 19] width 19 height 19
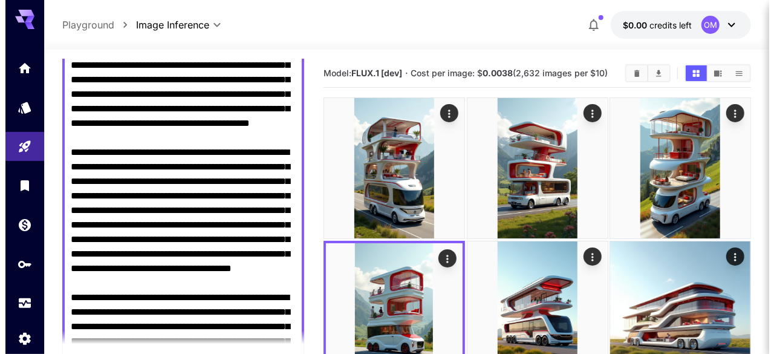
scroll to position [2, 0]
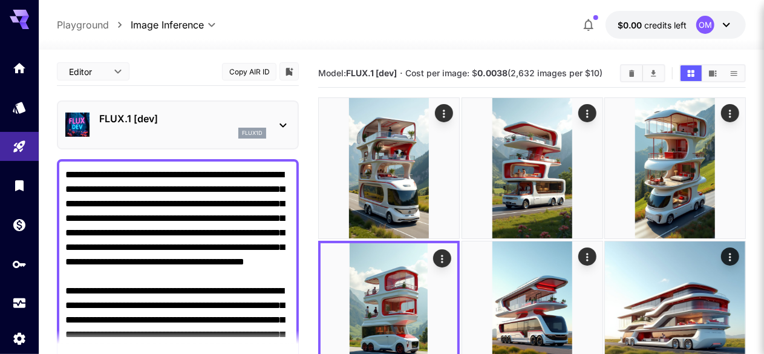
click at [194, 123] on p "FLUX.1 [dev]" at bounding box center [182, 118] width 167 height 15
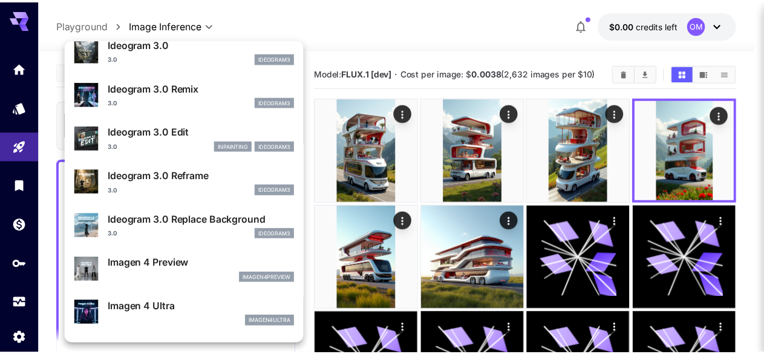
scroll to position [425, 0]
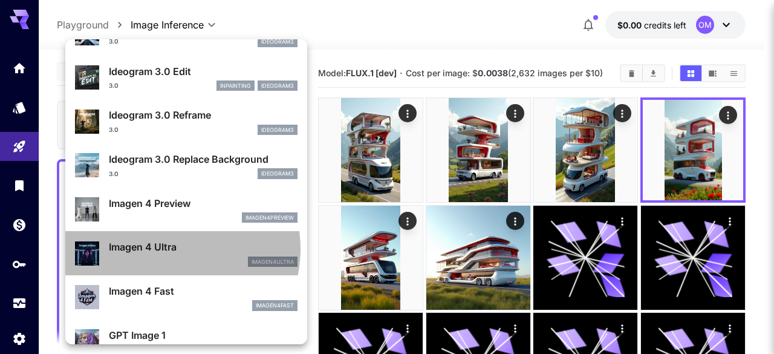
click at [171, 248] on p "Imagen 4 Ultra" at bounding box center [203, 247] width 189 height 15
type input "**********"
type input "****"
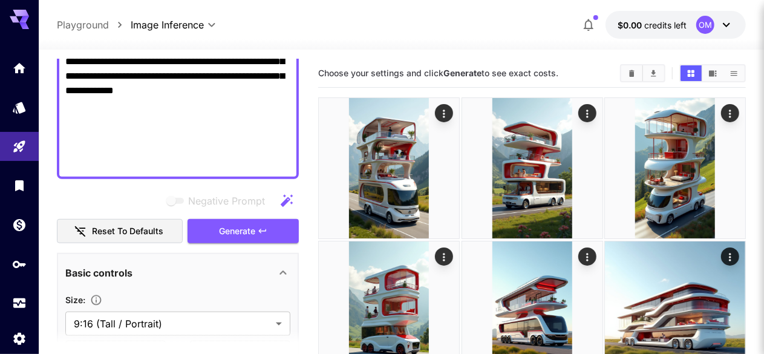
scroll to position [486, 0]
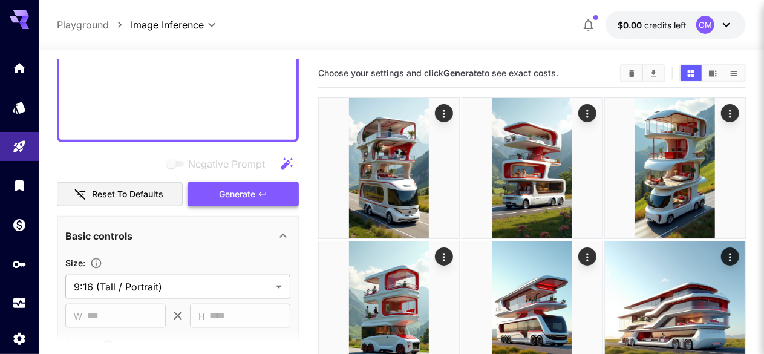
click at [229, 198] on span "Generate" at bounding box center [237, 194] width 36 height 15
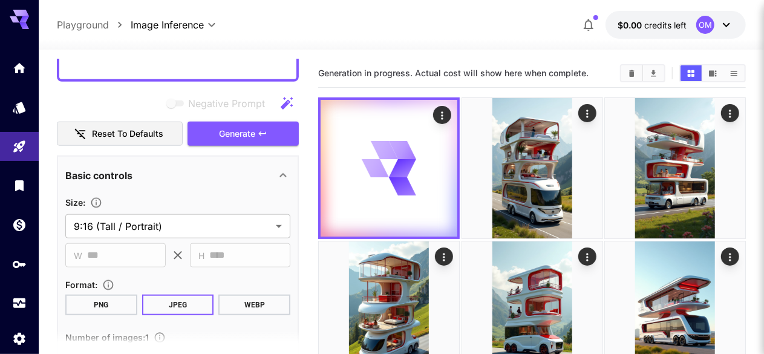
scroll to position [664, 0]
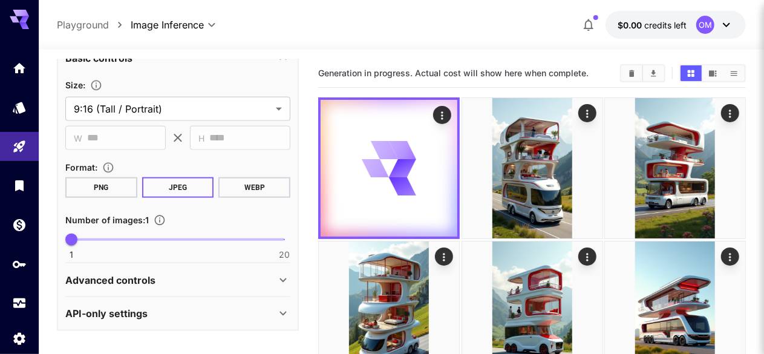
click at [120, 238] on span at bounding box center [177, 239] width 213 height 2
click at [113, 241] on span "5" at bounding box center [116, 239] width 12 height 12
click at [110, 241] on span "5" at bounding box center [116, 239] width 12 height 12
type input "*"
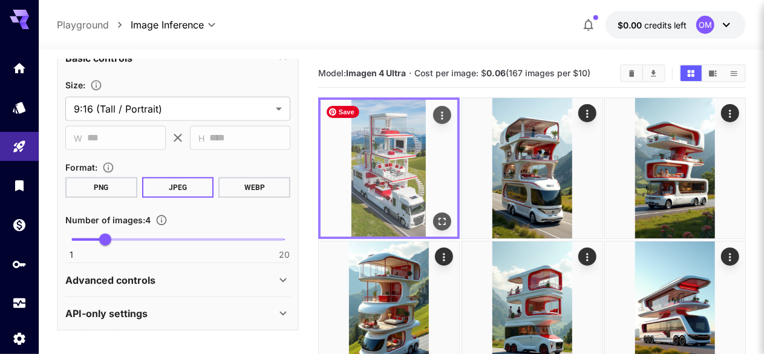
click at [388, 148] on img at bounding box center [389, 168] width 137 height 137
click at [436, 215] on icon "Open in fullscreen" at bounding box center [442, 221] width 12 height 12
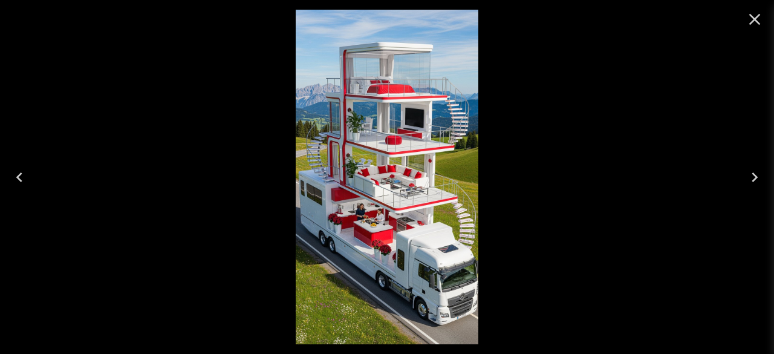
click at [756, 16] on icon "Close" at bounding box center [754, 19] width 19 height 19
drag, startPoint x: 756, startPoint y: 16, endPoint x: 746, endPoint y: 17, distance: 10.4
click at [756, 16] on icon "Close" at bounding box center [754, 19] width 19 height 19
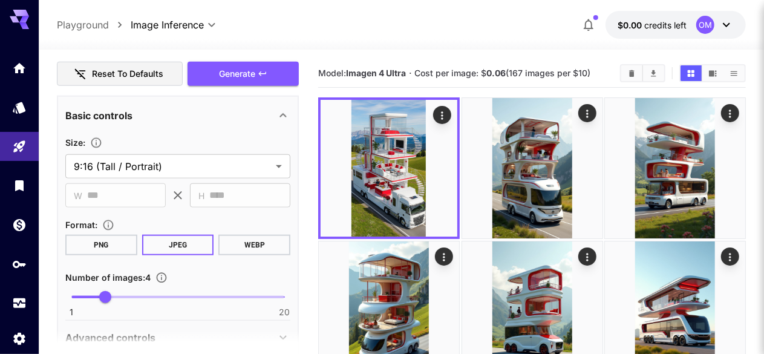
scroll to position [603, 0]
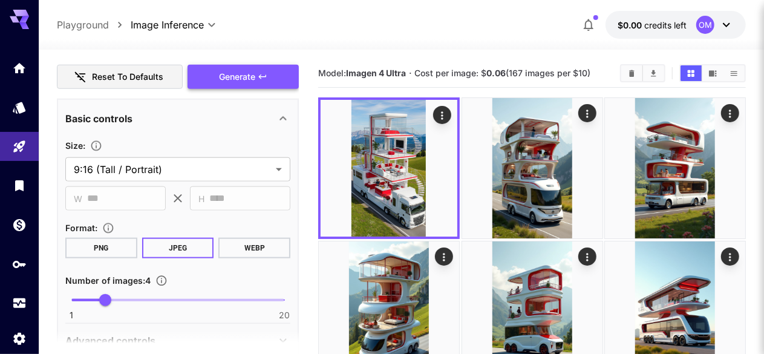
click at [269, 77] on button "Generate" at bounding box center [242, 77] width 111 height 25
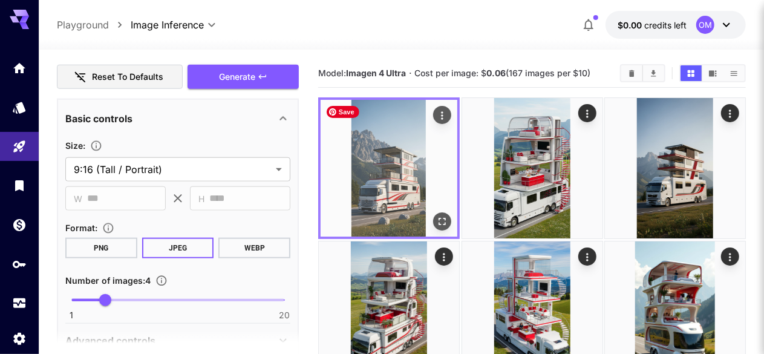
click at [394, 152] on img at bounding box center [389, 168] width 137 height 137
click at [436, 215] on icon "Open in fullscreen" at bounding box center [442, 221] width 12 height 12
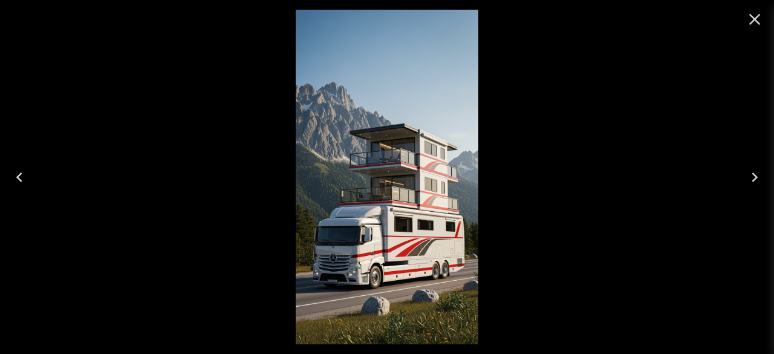
click at [749, 23] on icon "Close" at bounding box center [754, 19] width 19 height 19
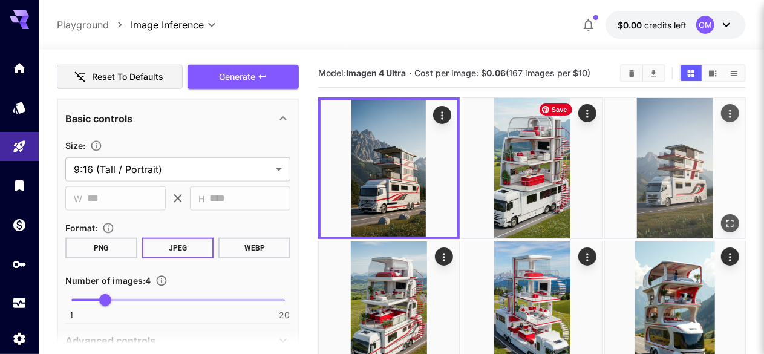
click at [605, 151] on img at bounding box center [675, 168] width 140 height 140
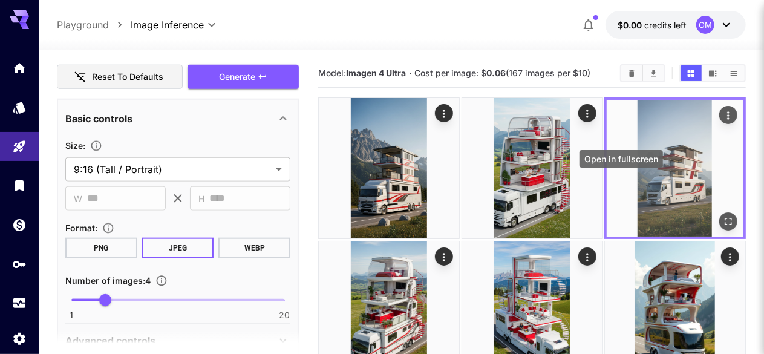
click at [722, 215] on icon "Open in fullscreen" at bounding box center [728, 221] width 12 height 12
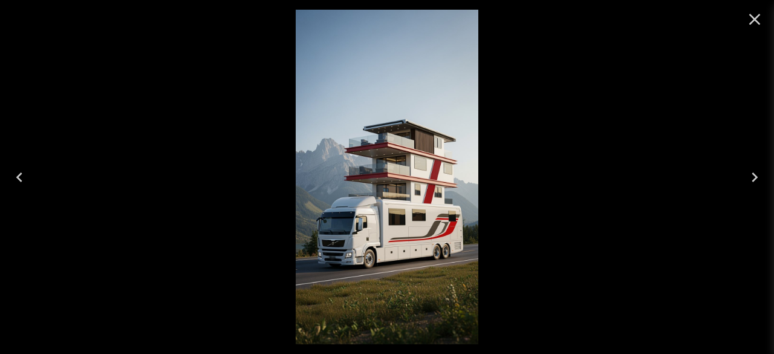
click at [755, 15] on icon "Close" at bounding box center [754, 19] width 19 height 19
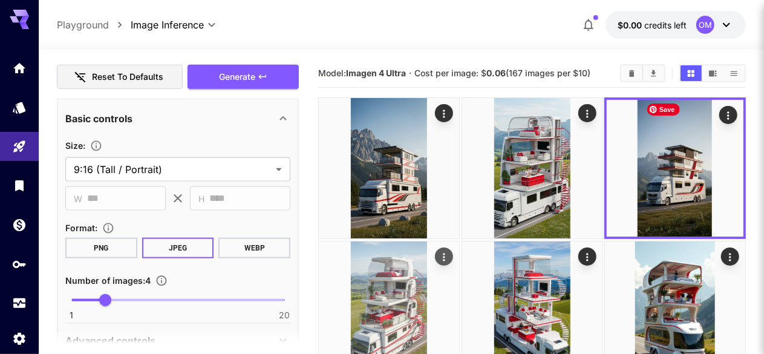
click at [459, 241] on img at bounding box center [389, 311] width 140 height 140
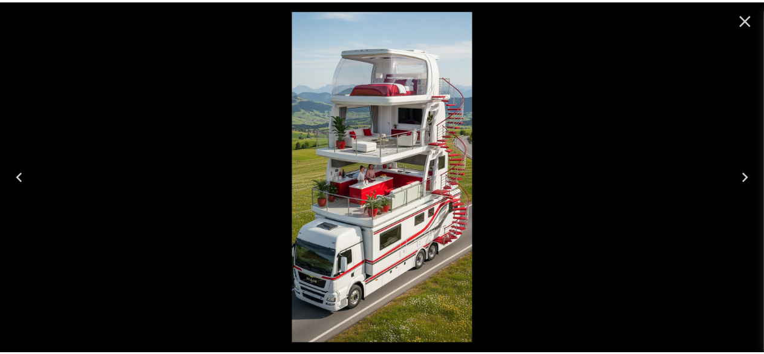
scroll to position [603, 0]
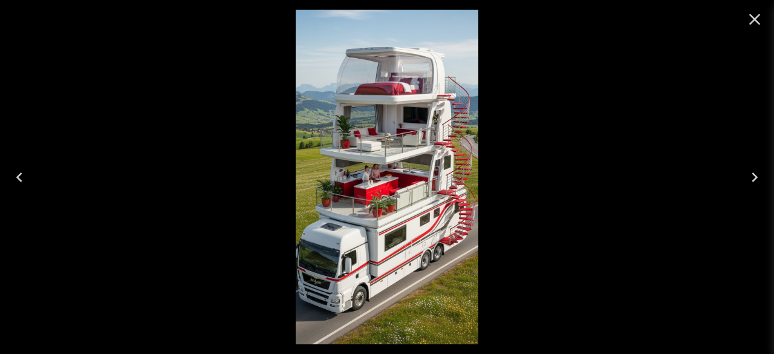
click at [754, 19] on icon "Close" at bounding box center [754, 19] width 11 height 11
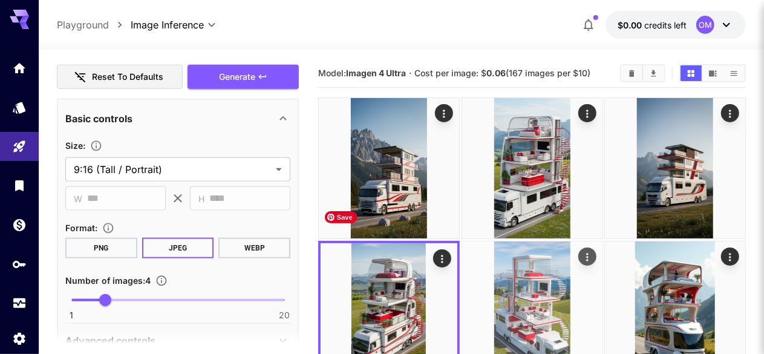
click at [462, 253] on img at bounding box center [532, 311] width 140 height 140
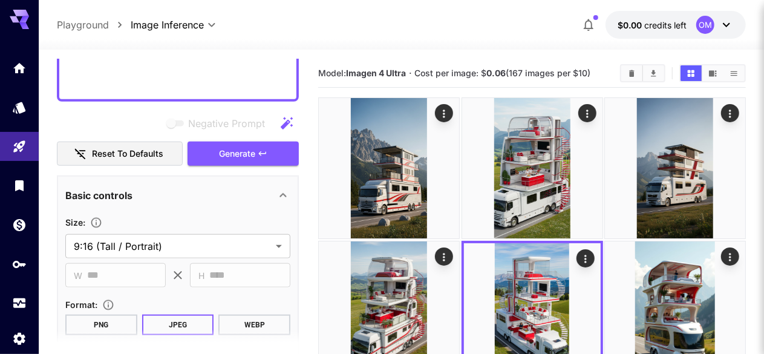
scroll to position [361, 0]
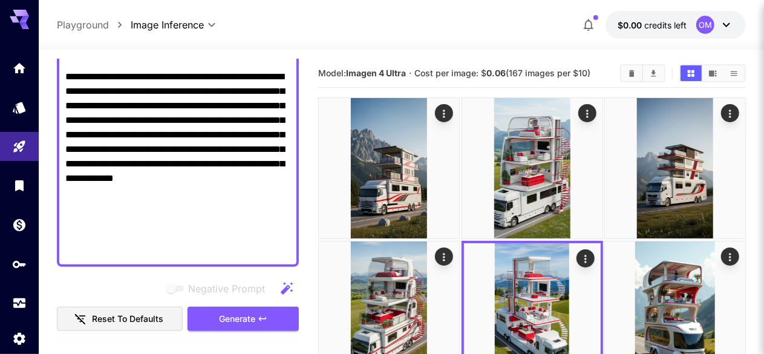
click at [183, 141] on textarea "Negative Prompt" at bounding box center [177, 33] width 225 height 450
paste textarea "**********"
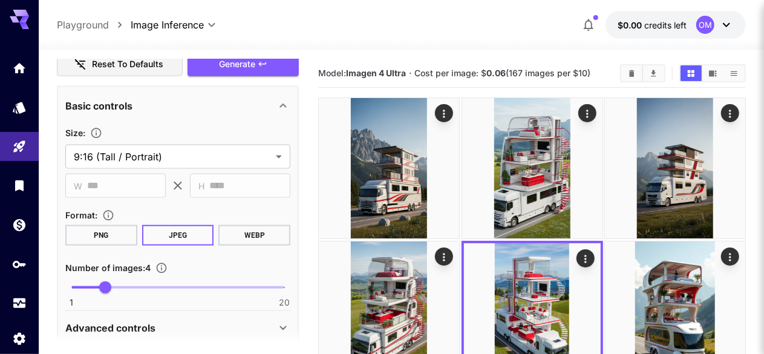
scroll to position [557, 0]
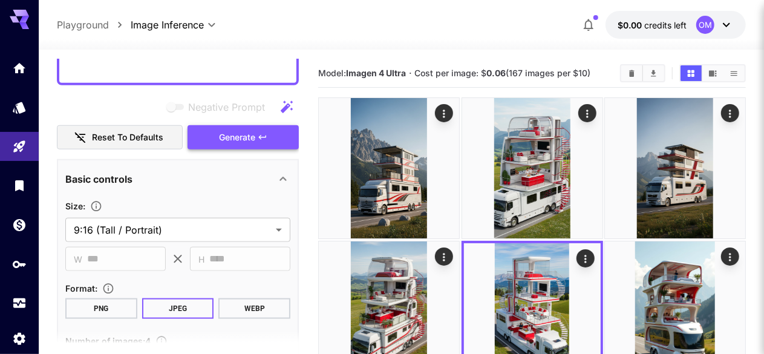
type textarea "**********"
drag, startPoint x: 245, startPoint y: 140, endPoint x: 266, endPoint y: 134, distance: 22.2
click at [245, 140] on span "Generate" at bounding box center [237, 137] width 36 height 15
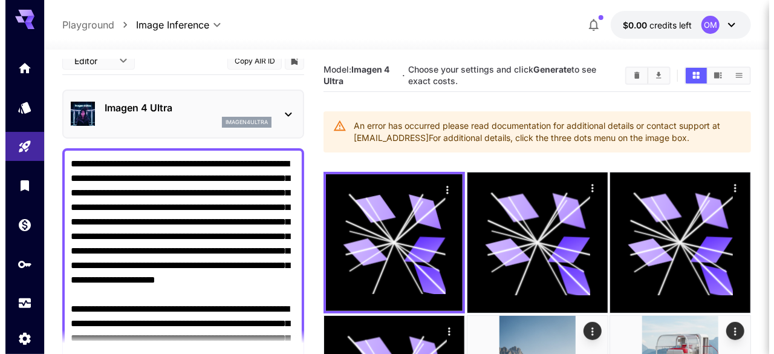
scroll to position [0, 0]
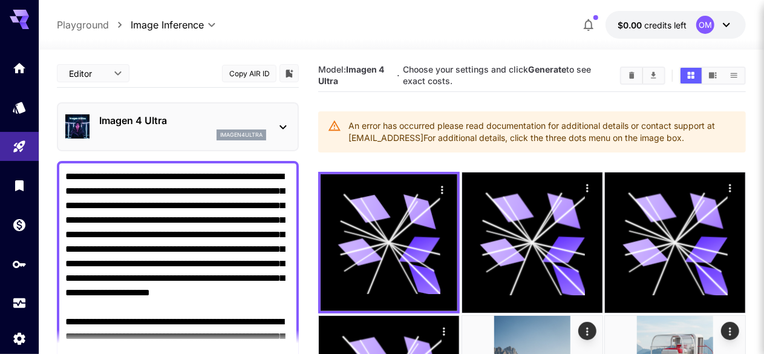
click at [195, 122] on p "Imagen 4 Ultra" at bounding box center [182, 120] width 167 height 15
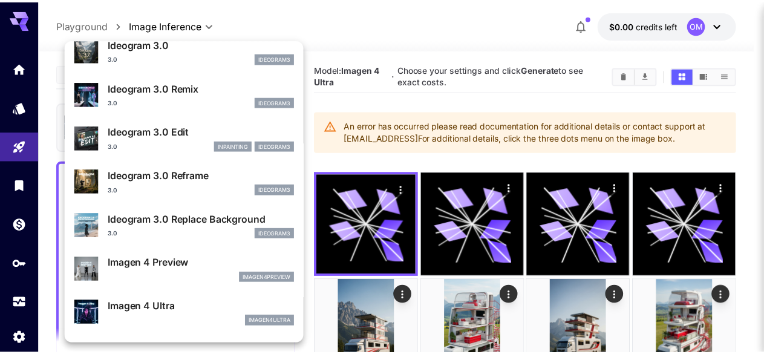
scroll to position [425, 0]
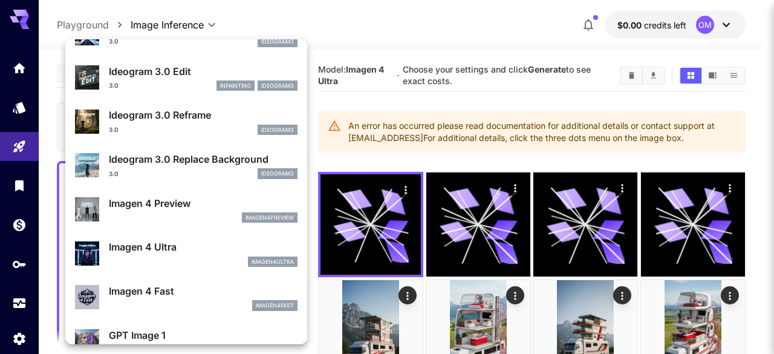
click at [194, 244] on p "Imagen 4 Ultra" at bounding box center [203, 247] width 189 height 15
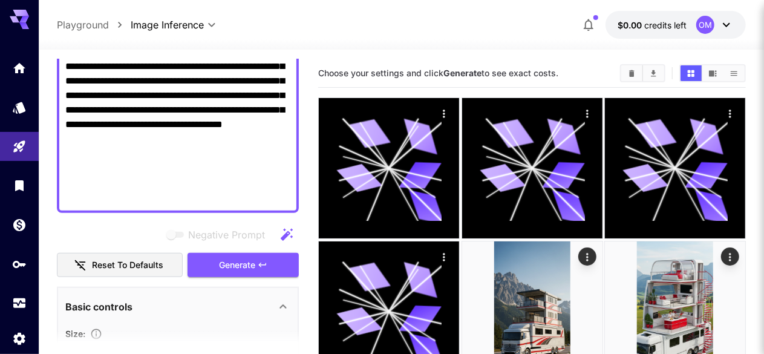
scroll to position [544, 0]
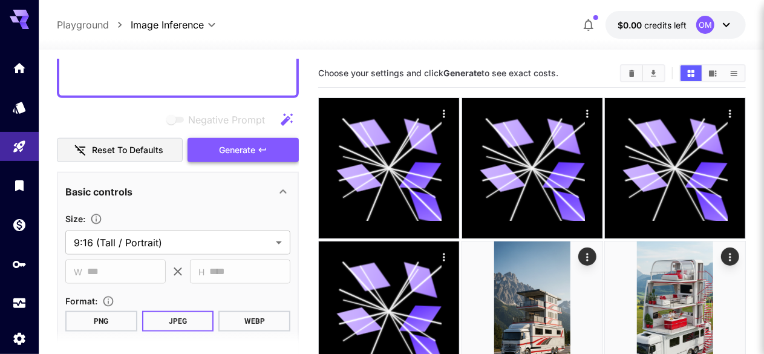
click at [227, 145] on span "Generate" at bounding box center [237, 150] width 36 height 15
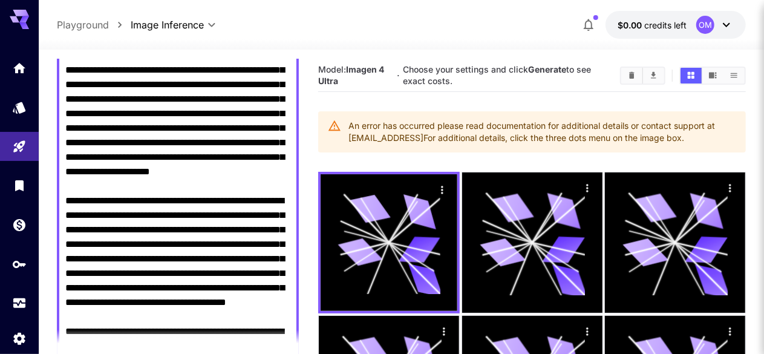
scroll to position [0, 0]
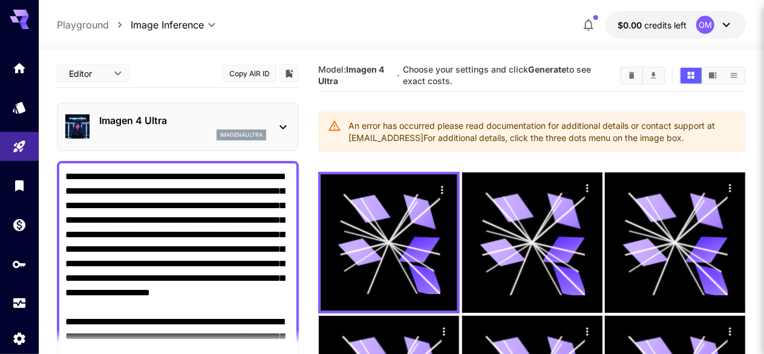
click at [171, 112] on div "Imagen 4 Ultra imagen4ultra" at bounding box center [177, 126] width 225 height 37
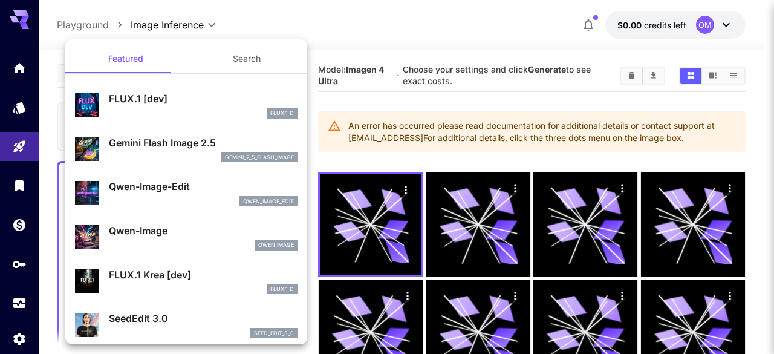
click at [171, 106] on div "FLUX.1 [dev] FLUX.1 D" at bounding box center [203, 104] width 189 height 27
type input "**********"
type input "****"
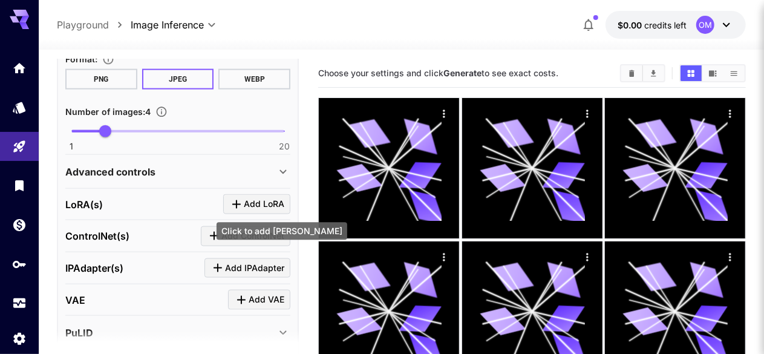
scroll to position [605, 0]
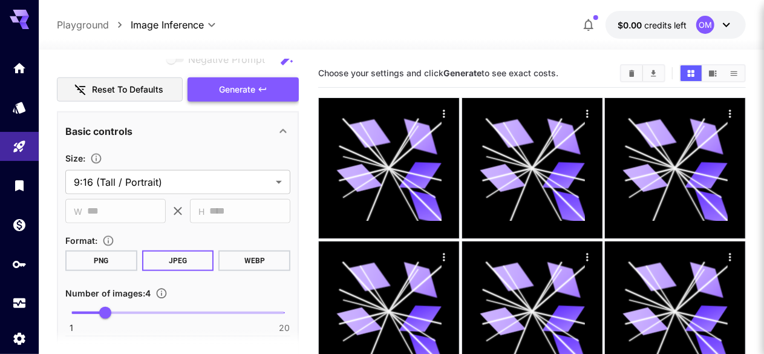
click at [236, 93] on span "Generate" at bounding box center [237, 89] width 36 height 15
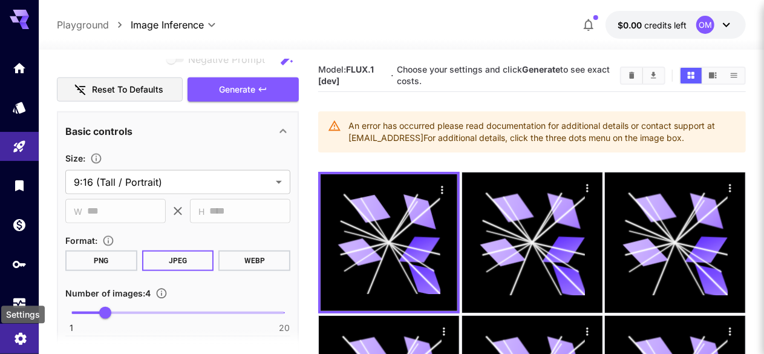
click at [22, 335] on icon "Settings" at bounding box center [20, 335] width 11 height 12
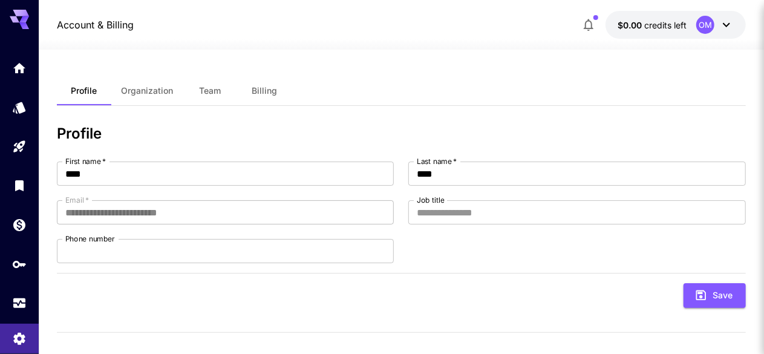
click at [148, 105] on button "Organization" at bounding box center [146, 90] width 71 height 29
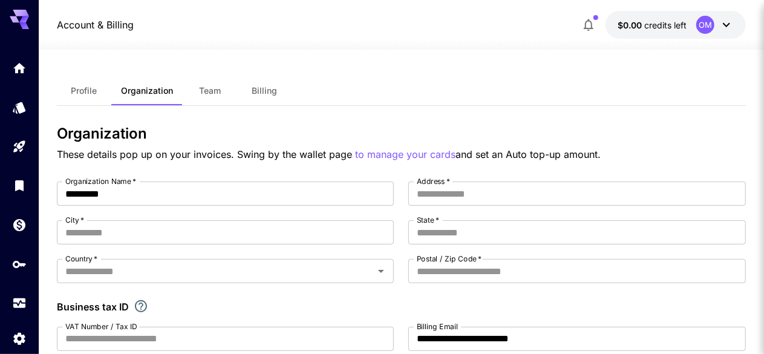
click at [223, 96] on button "Team" at bounding box center [210, 90] width 54 height 29
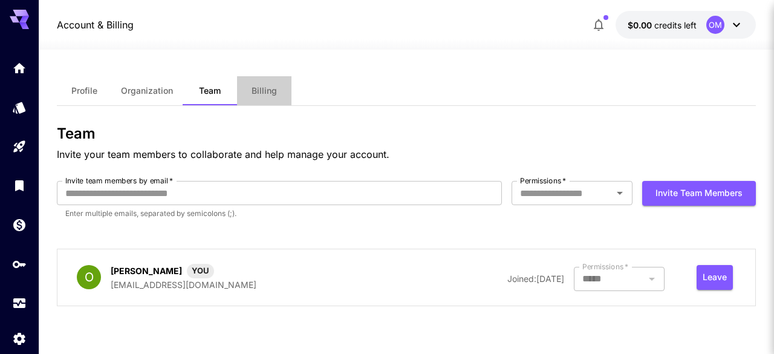
click at [270, 95] on span "Billing" at bounding box center [264, 90] width 25 height 11
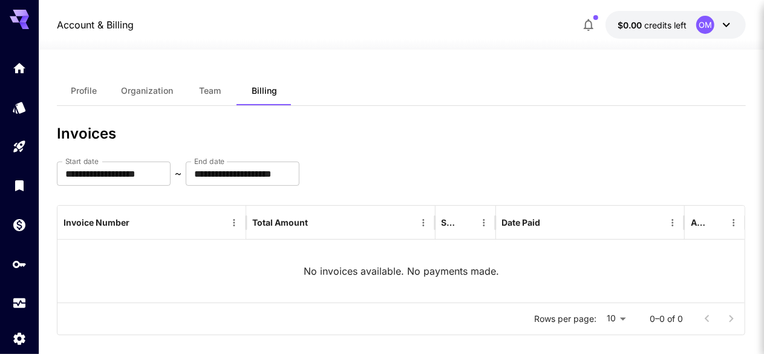
click at [27, 17] on icon at bounding box center [24, 19] width 10 height 7
click at [17, 72] on link at bounding box center [19, 68] width 39 height 30
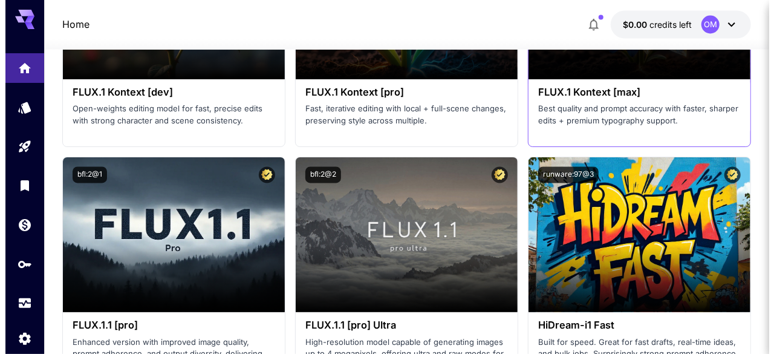
scroll to position [3448, 0]
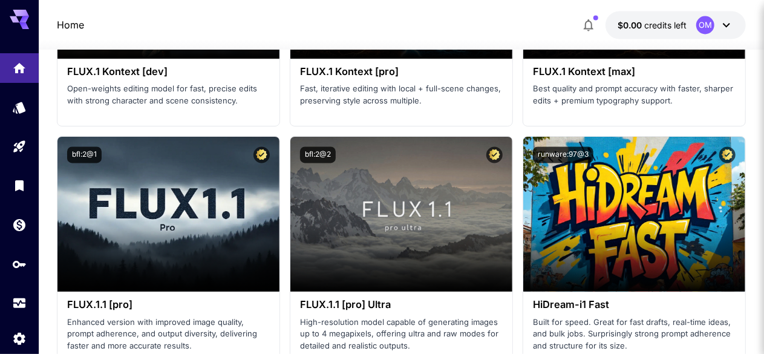
click at [722, 21] on icon at bounding box center [726, 25] width 15 height 15
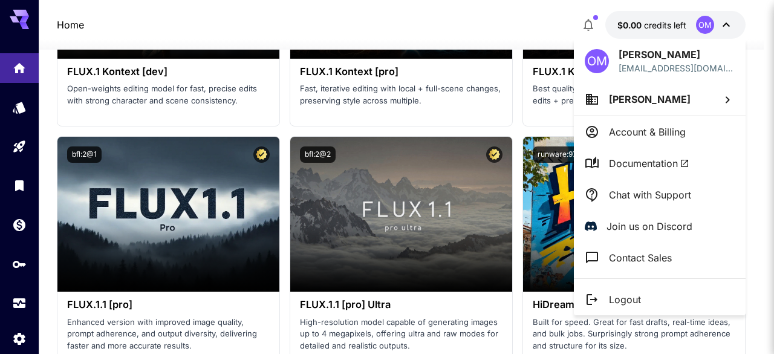
click at [685, 125] on p "Account & Billing" at bounding box center [647, 132] width 77 height 15
